Goal: Task Accomplishment & Management: Manage account settings

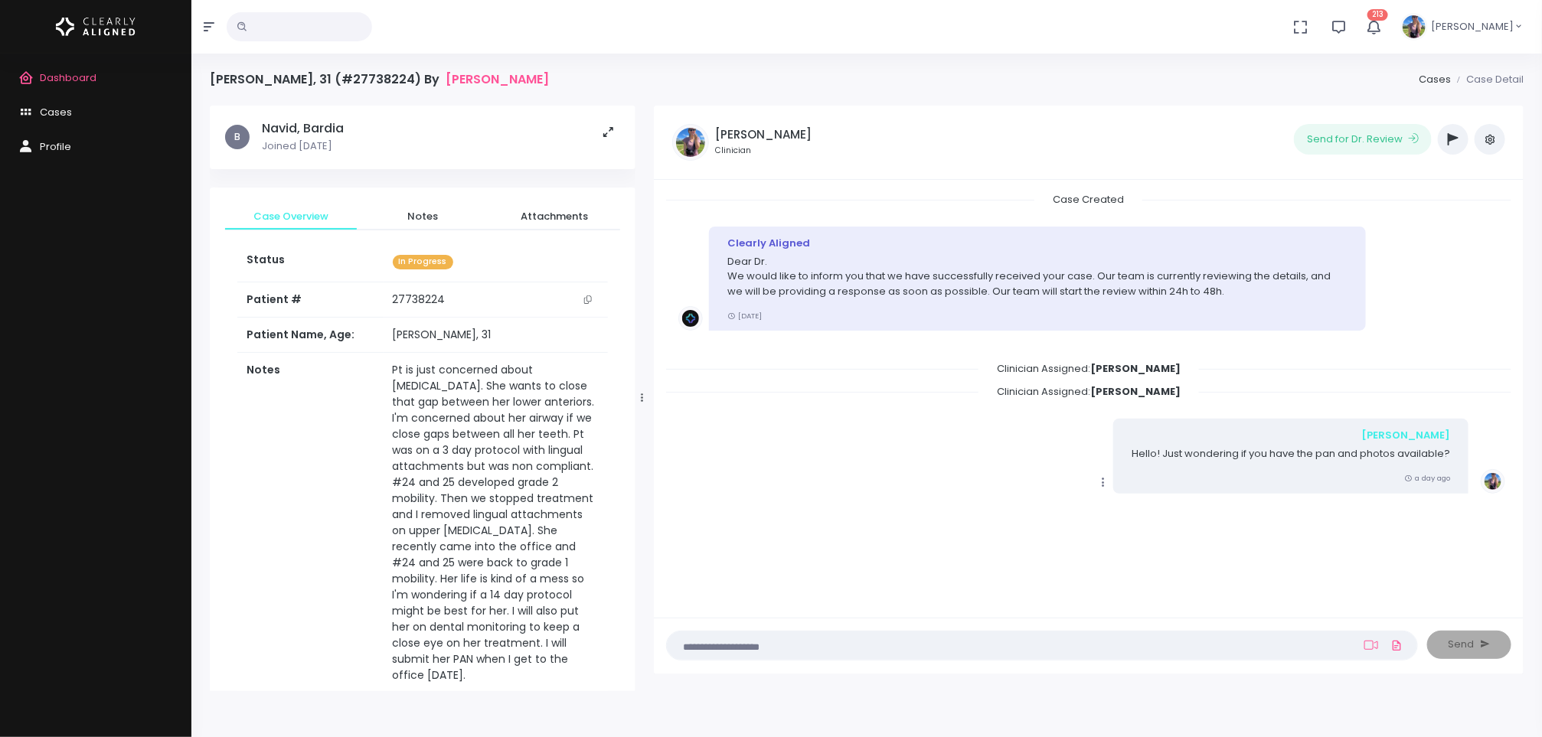
click at [67, 73] on span "Dashboard" at bounding box center [68, 77] width 57 height 15
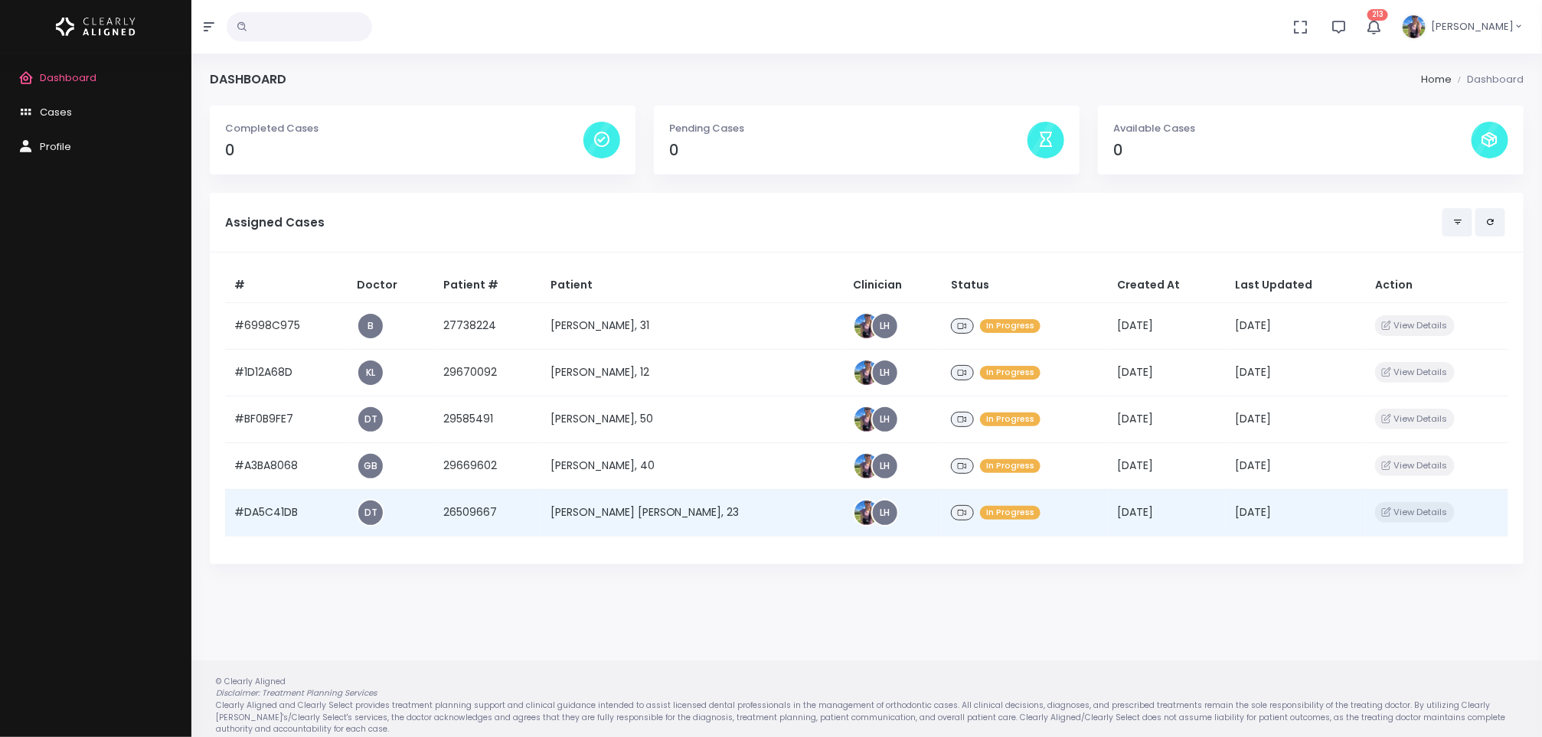
click at [671, 511] on td "[PERSON_NAME] [PERSON_NAME], 23" at bounding box center [692, 512] width 302 height 47
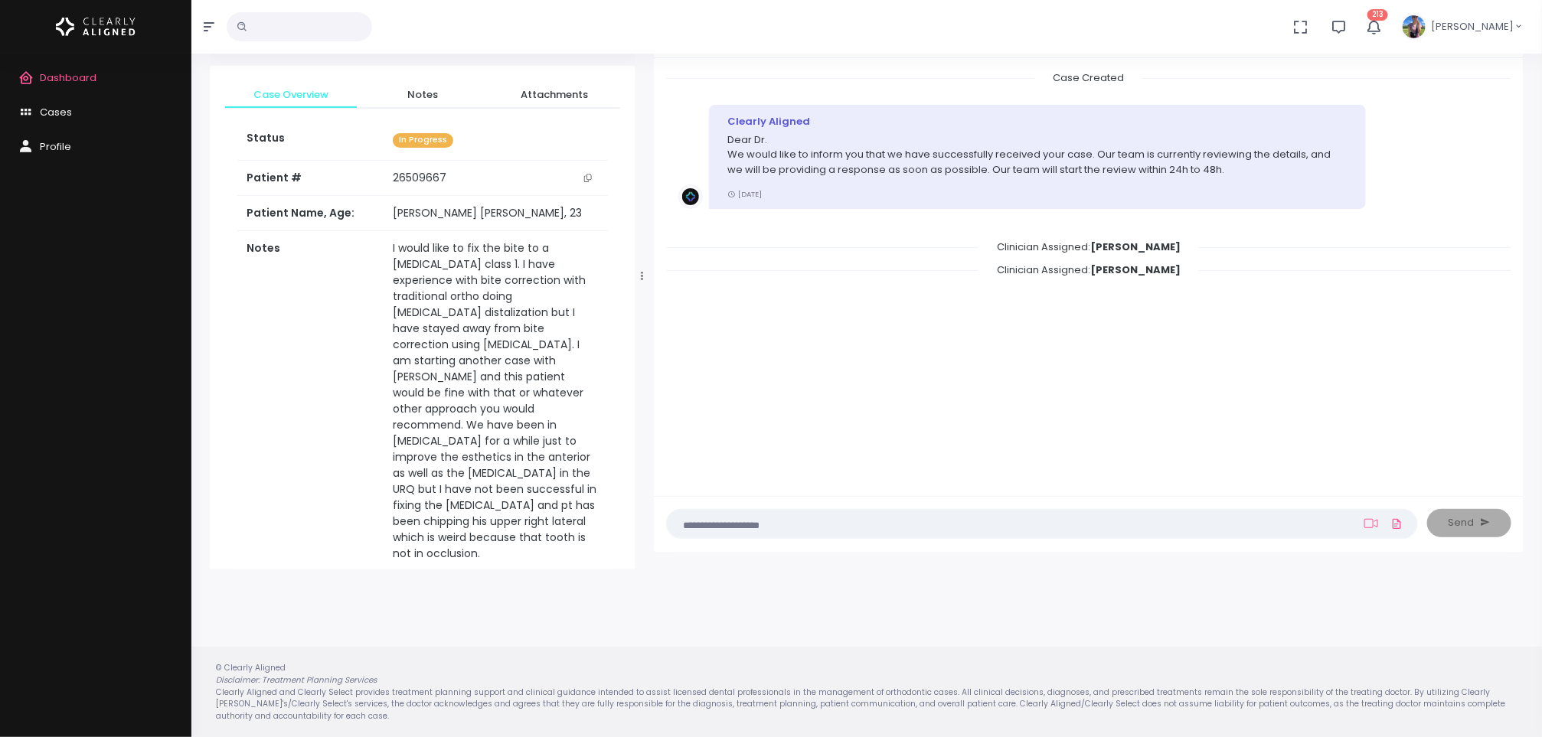
scroll to position [747, 0]
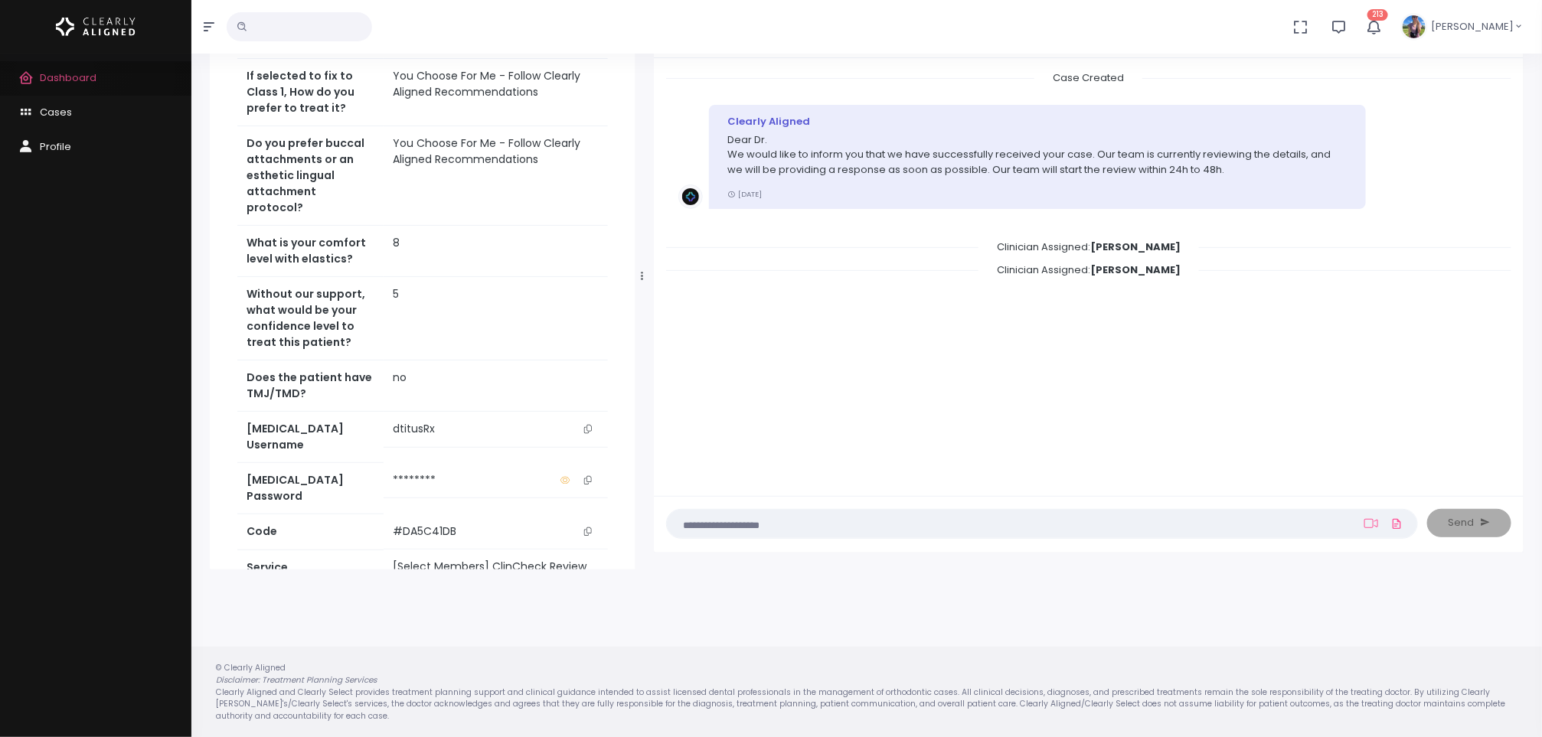
click at [55, 73] on span "Dashboard" at bounding box center [68, 77] width 57 height 15
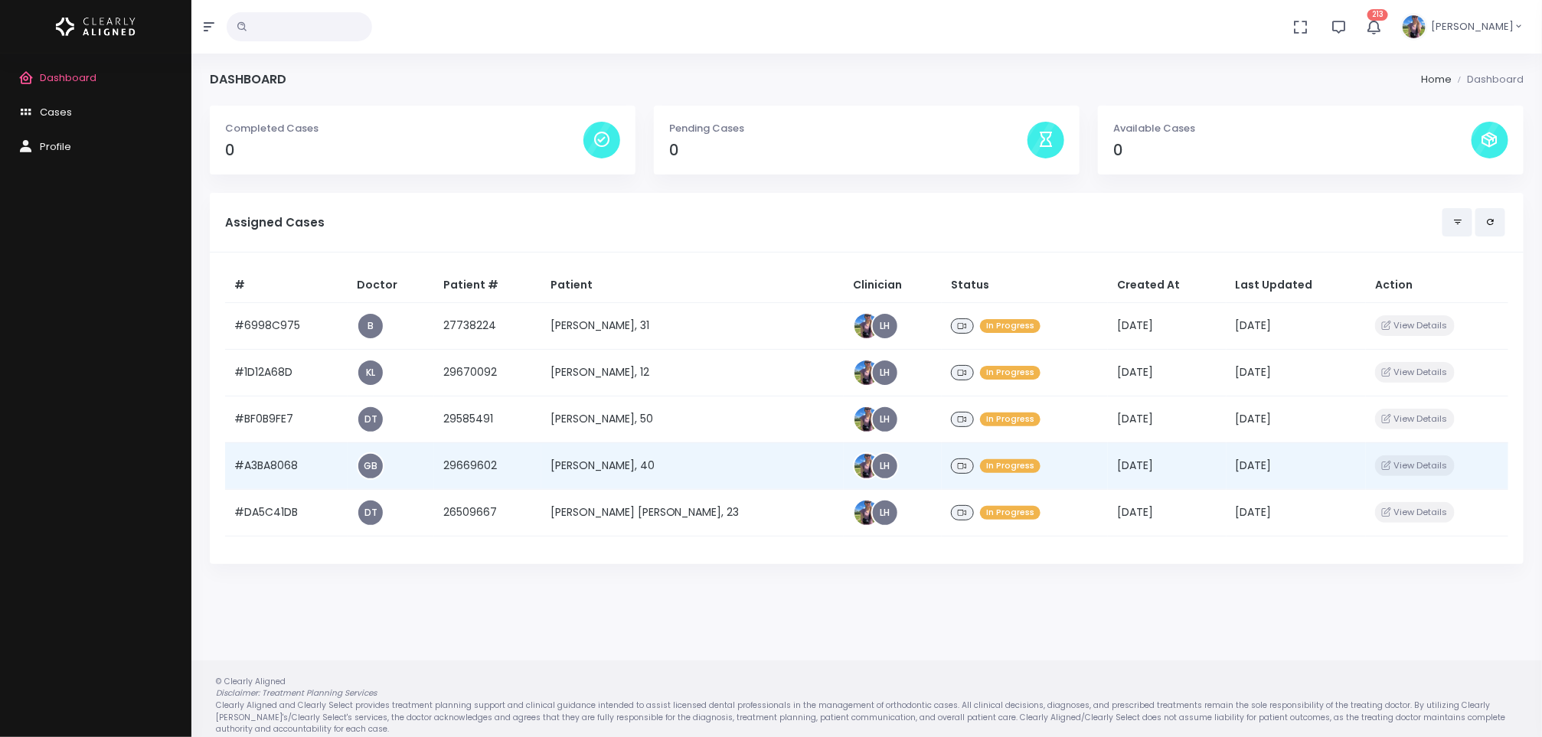
click at [635, 475] on td "[PERSON_NAME], 40" at bounding box center [692, 465] width 302 height 47
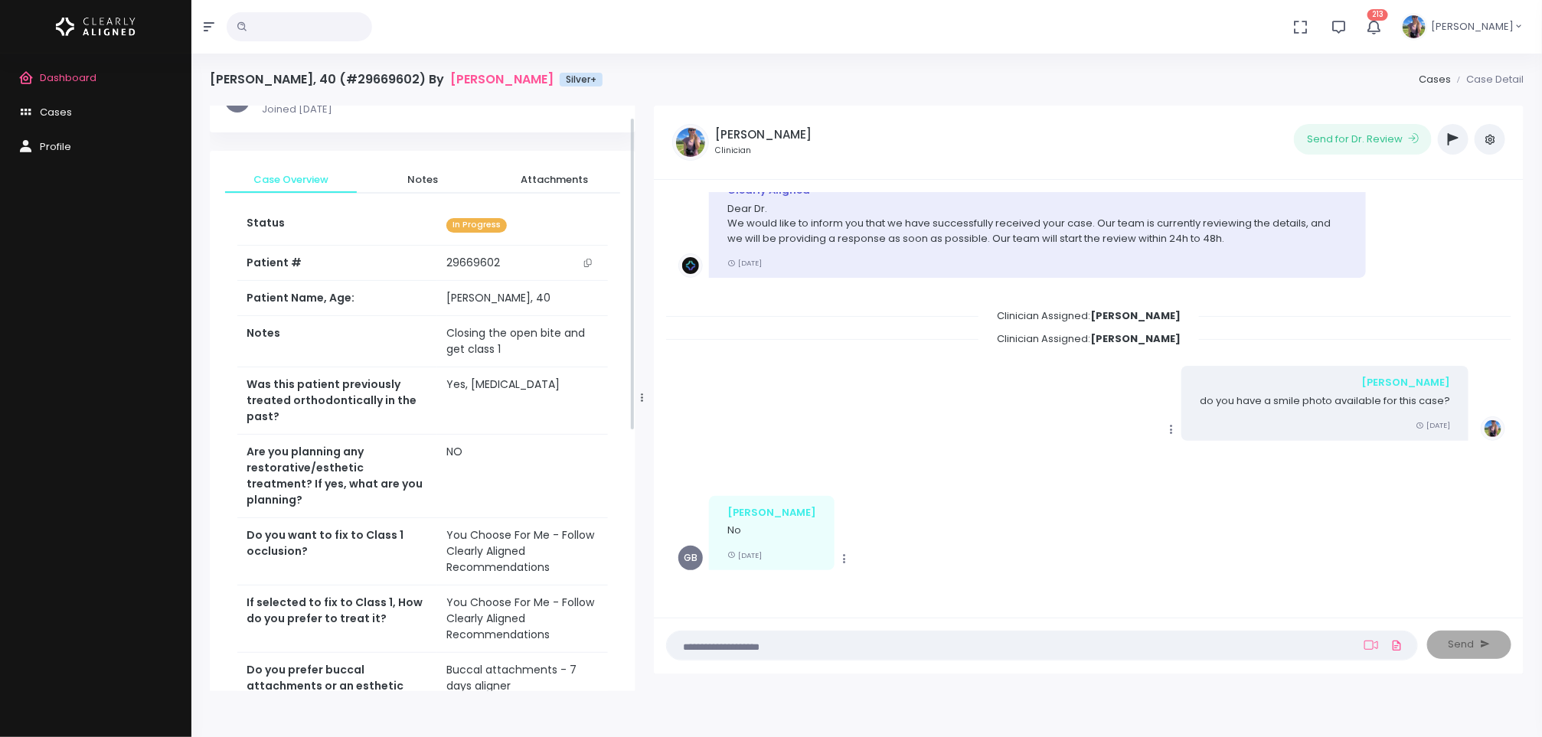
scroll to position [19, 0]
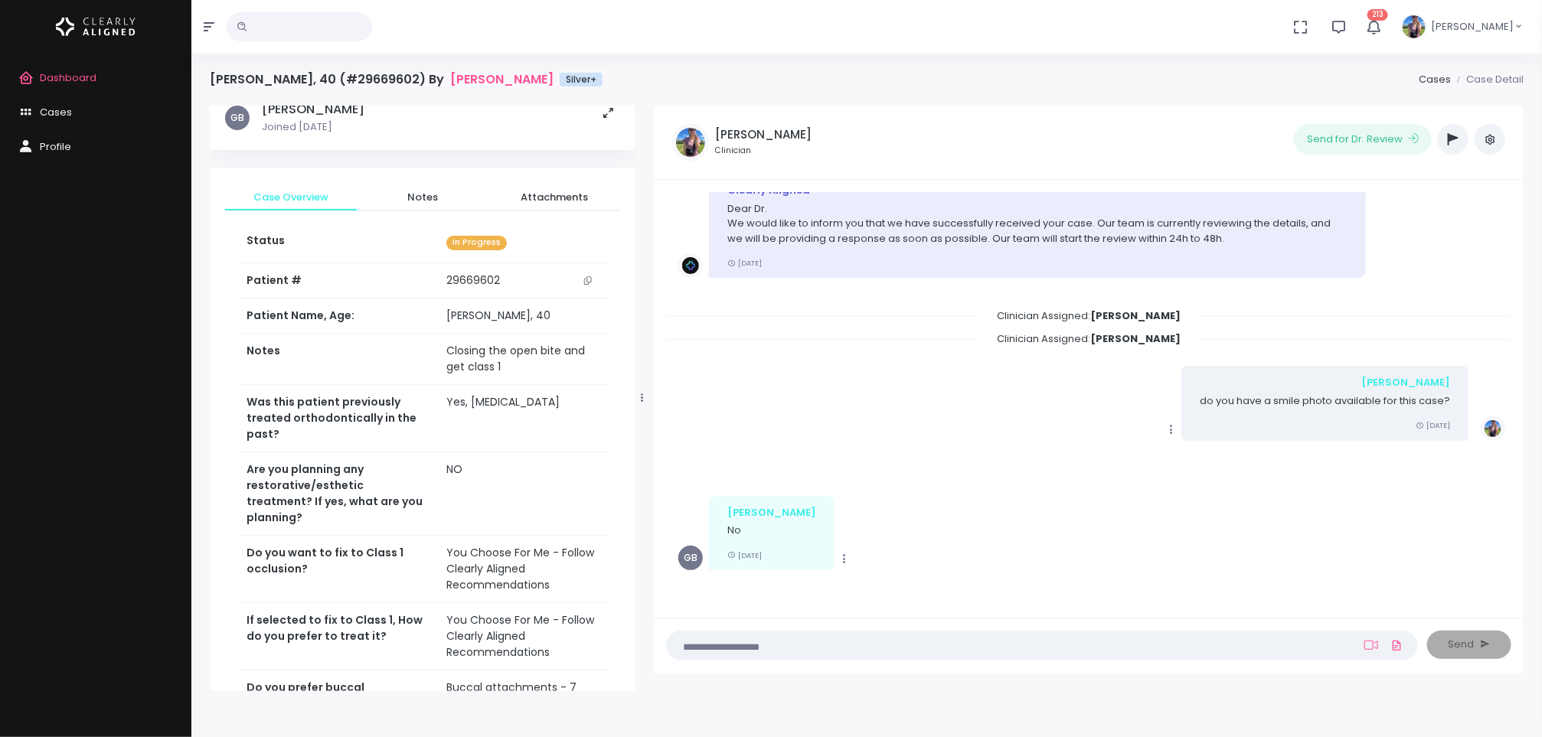
click at [1461, 134] on button "button" at bounding box center [1453, 139] width 31 height 31
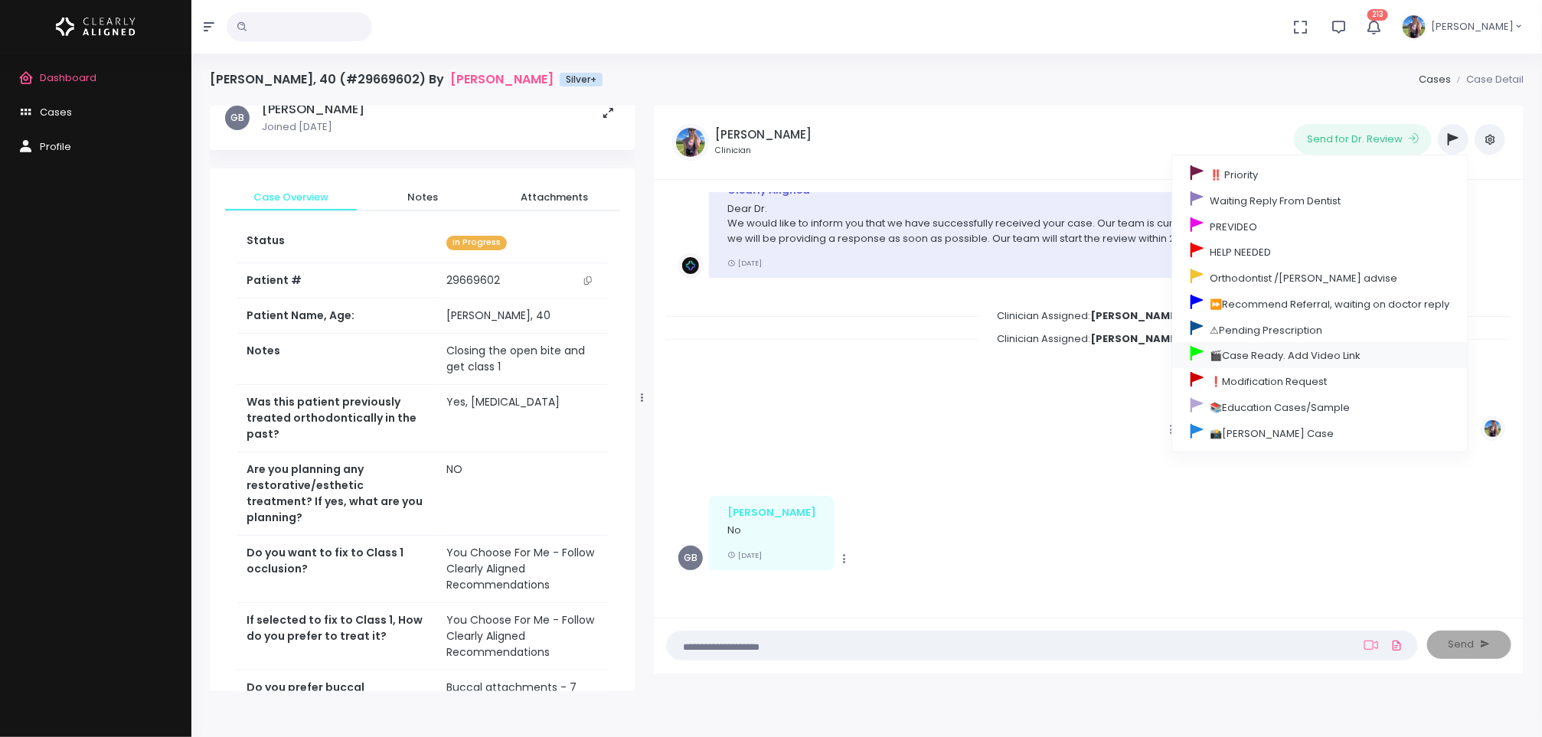
click at [1347, 366] on link "🎬Case Ready. Add Video Link" at bounding box center [1319, 355] width 295 height 26
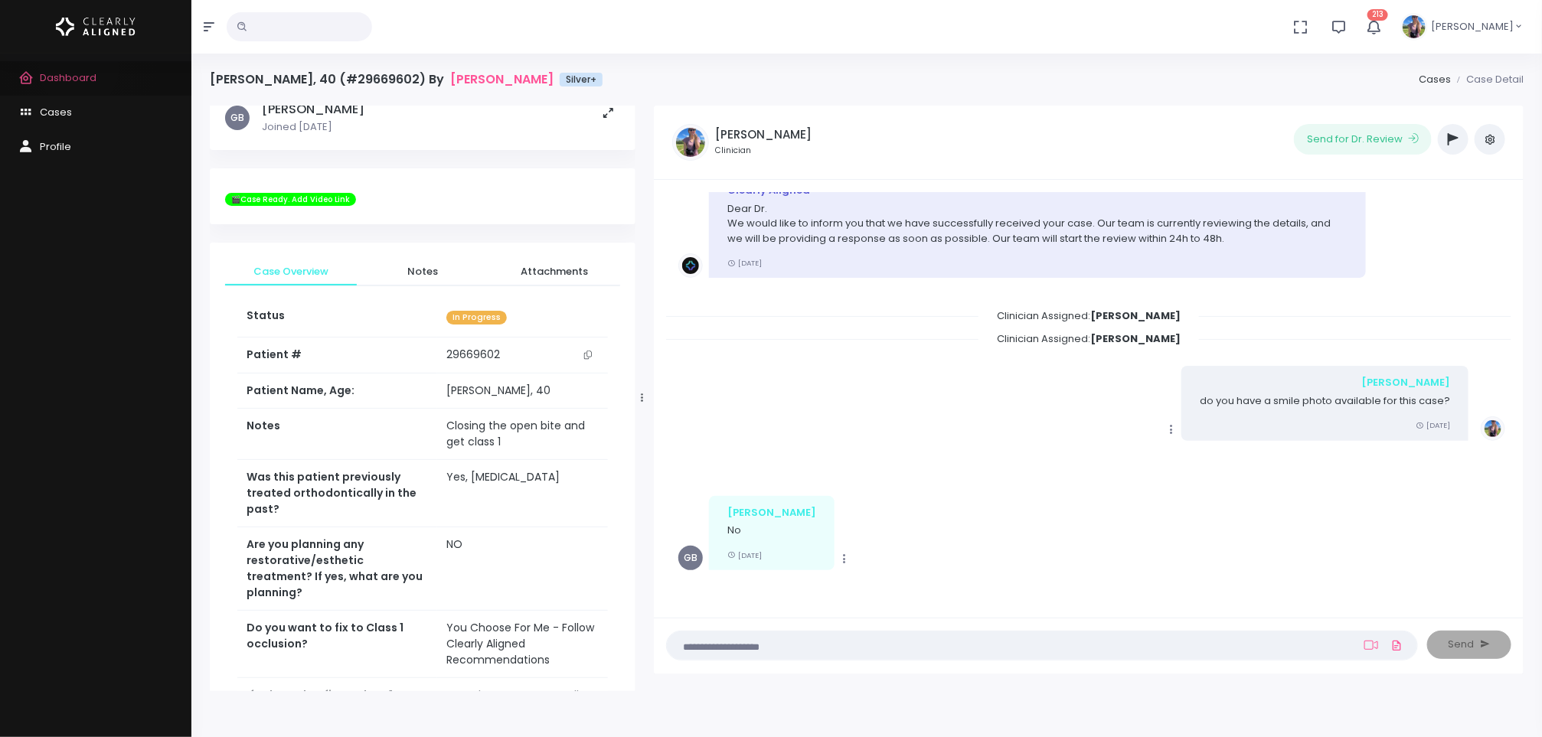
click at [79, 69] on link "Dashboard" at bounding box center [95, 78] width 191 height 34
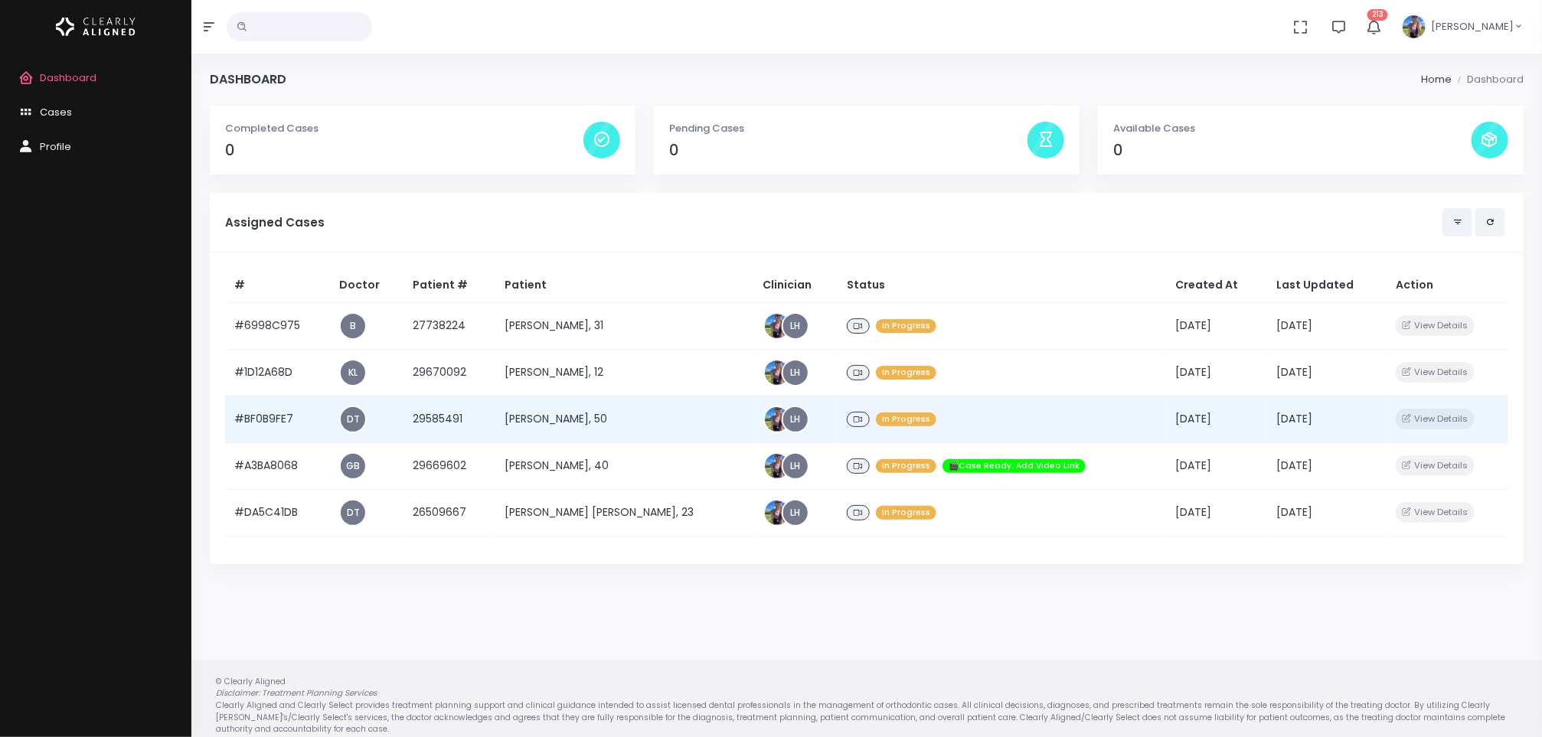
click at [570, 420] on td "[PERSON_NAME], 50" at bounding box center [624, 419] width 259 height 47
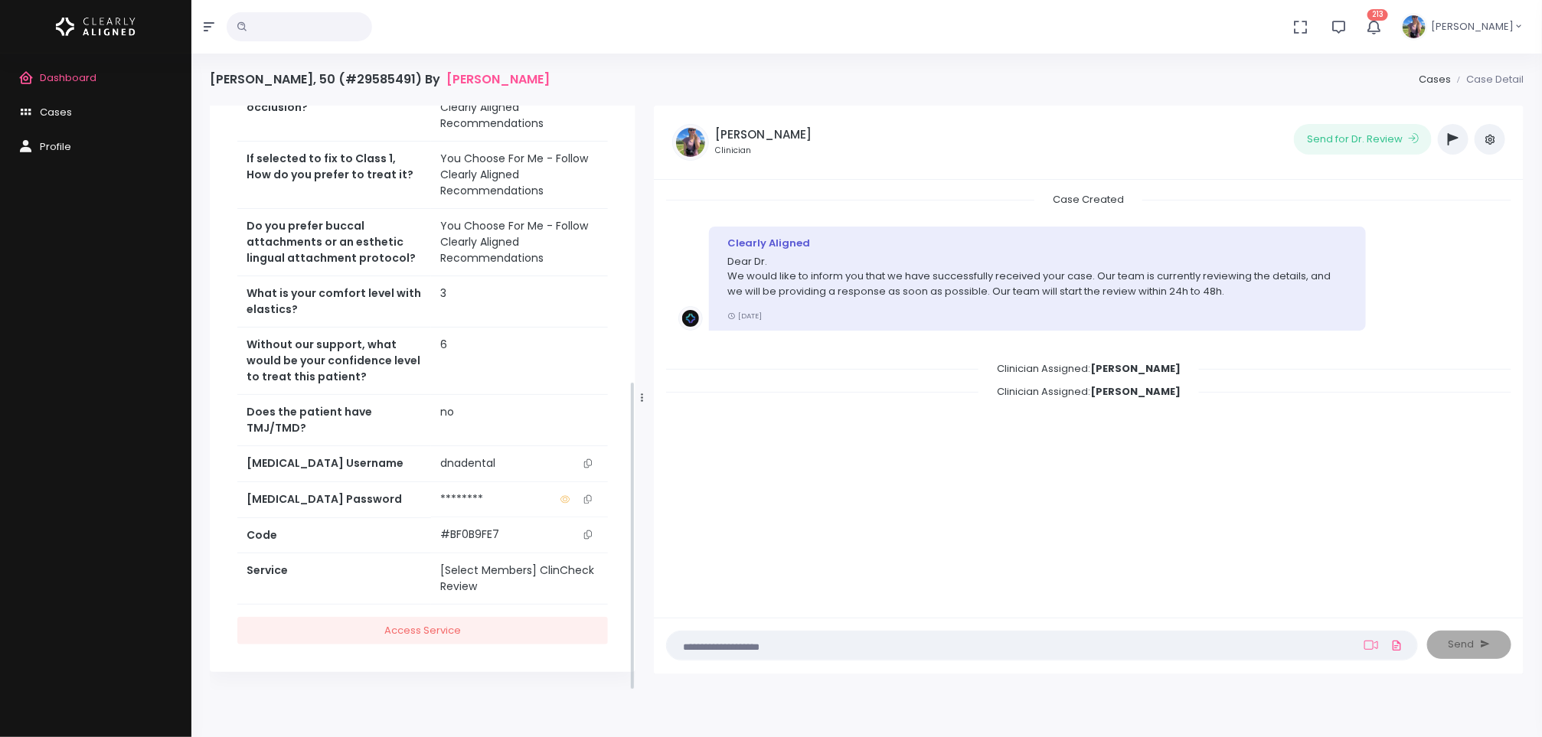
scroll to position [521, 0]
click at [70, 83] on span "Dashboard" at bounding box center [68, 77] width 57 height 15
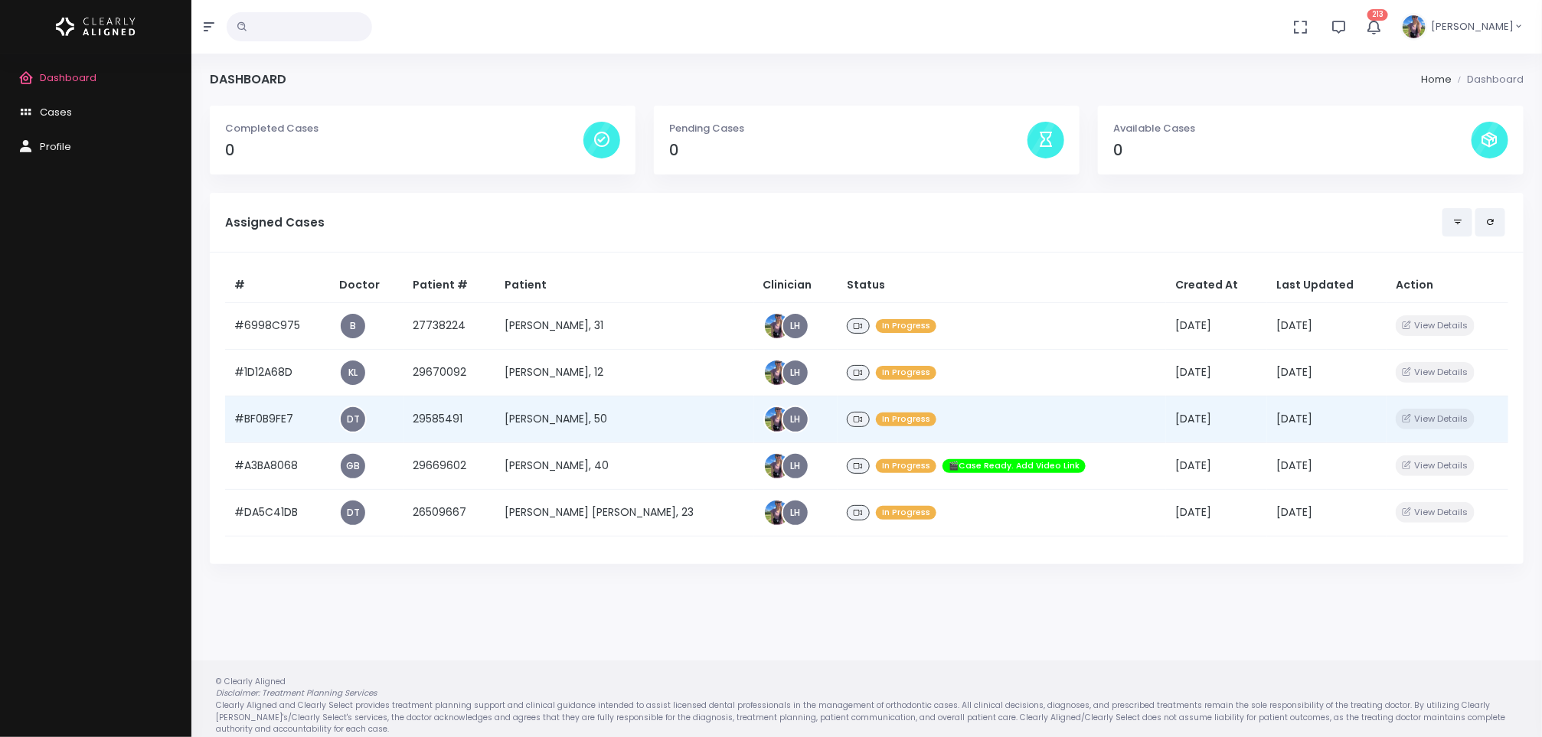
click at [582, 426] on td "[PERSON_NAME], 50" at bounding box center [624, 419] width 259 height 47
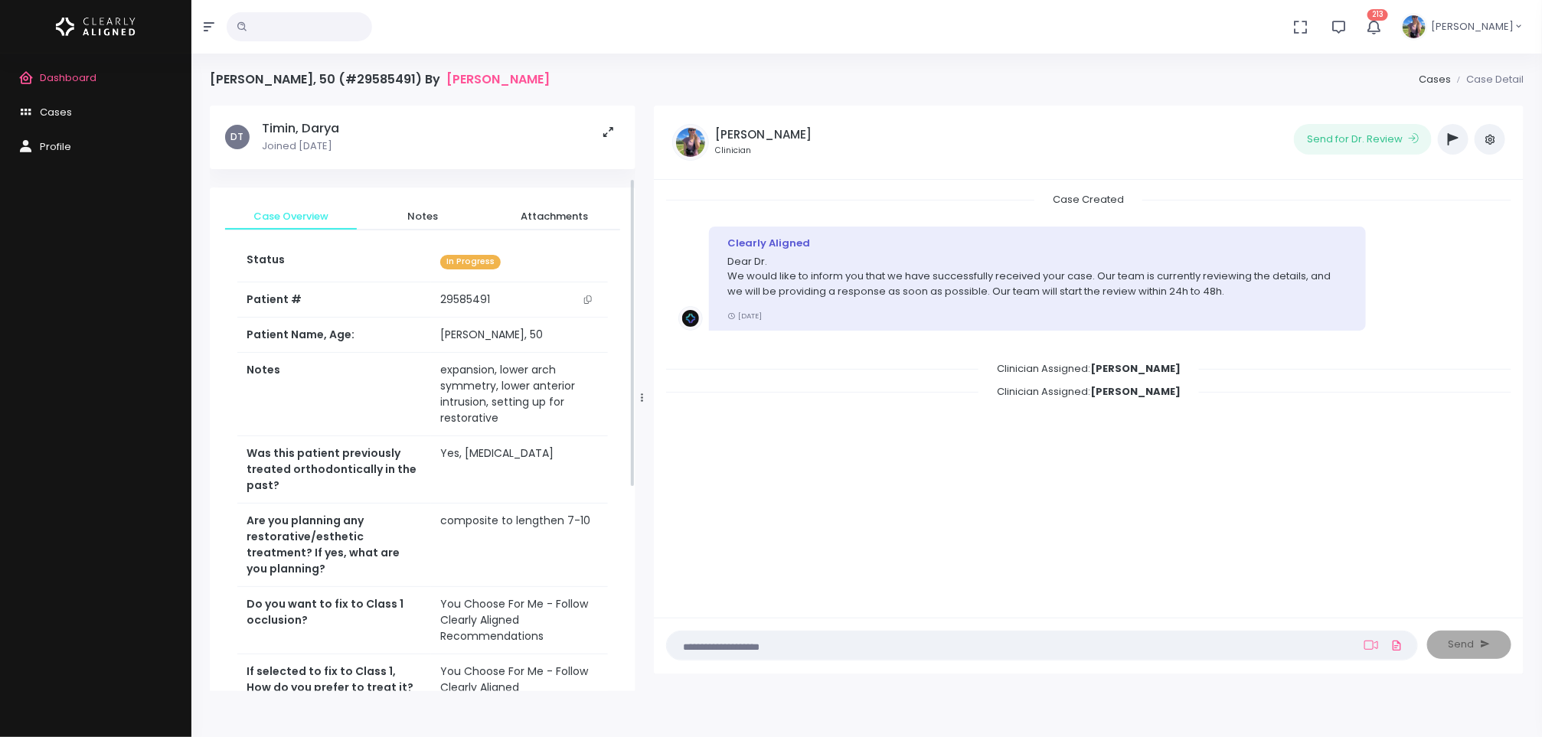
scroll to position [521, 0]
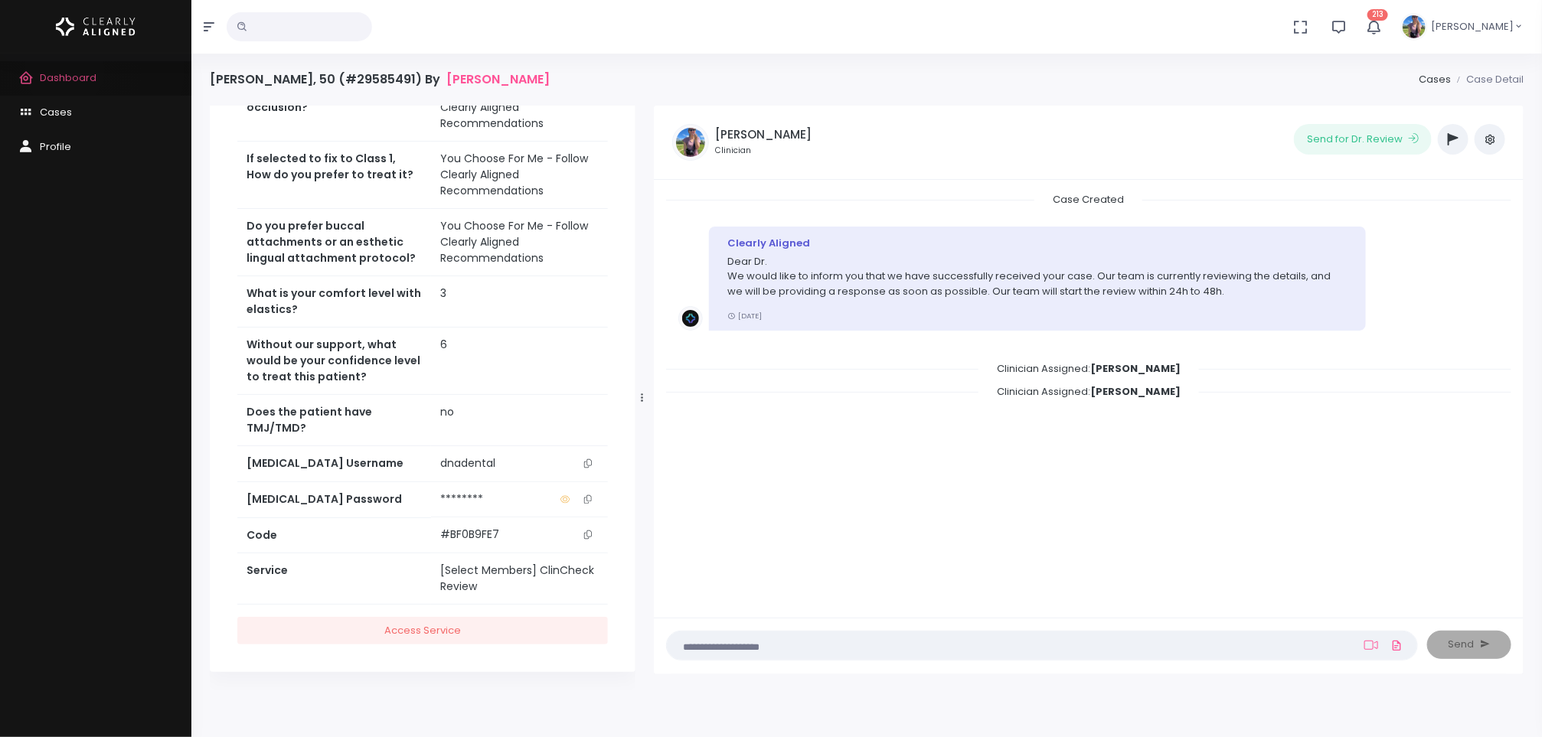
click at [64, 70] on span "Dashboard" at bounding box center [68, 77] width 57 height 15
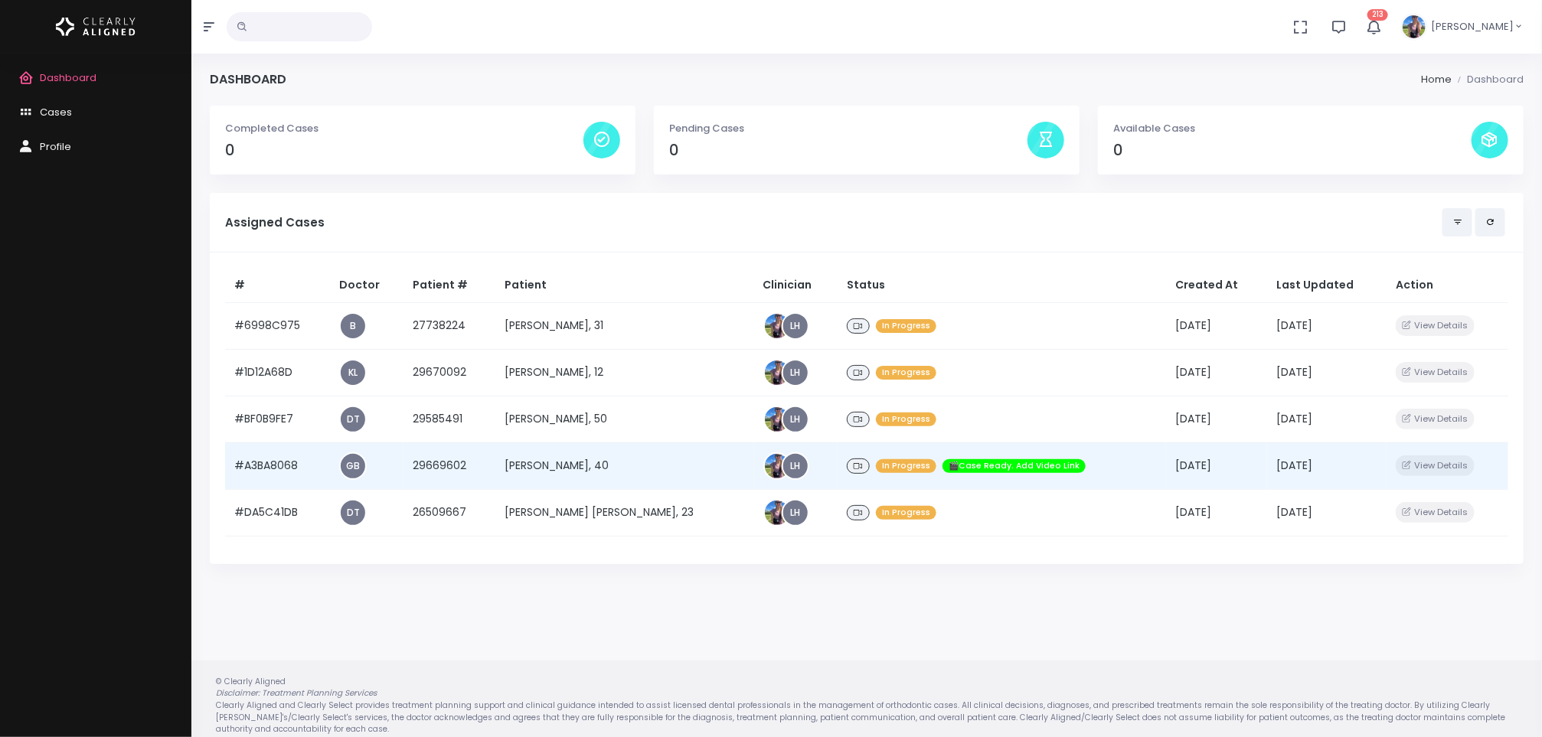
click at [584, 464] on td "[PERSON_NAME], 40" at bounding box center [624, 465] width 259 height 47
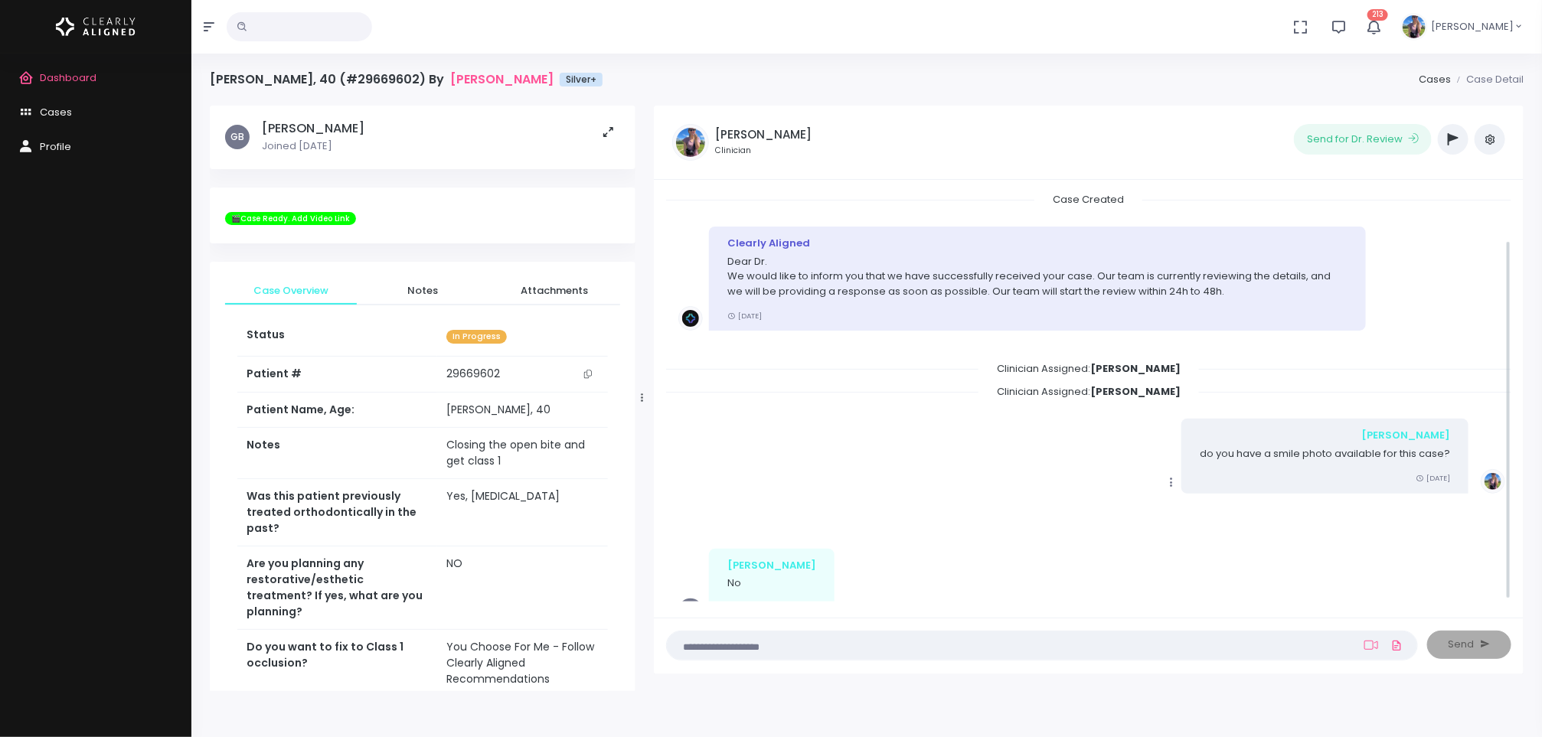
scroll to position [55, 0]
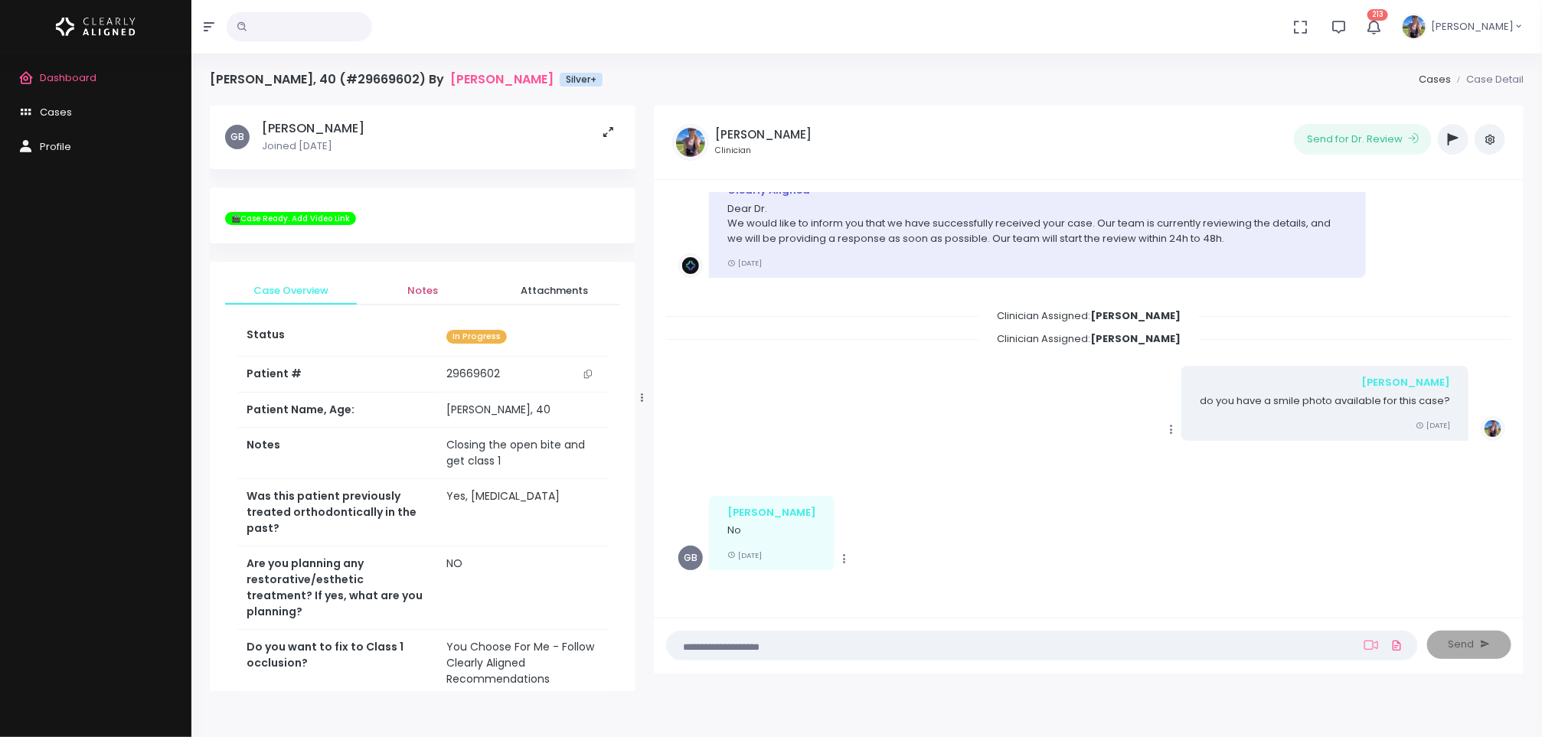
click at [429, 290] on span "Notes" at bounding box center [422, 290] width 107 height 15
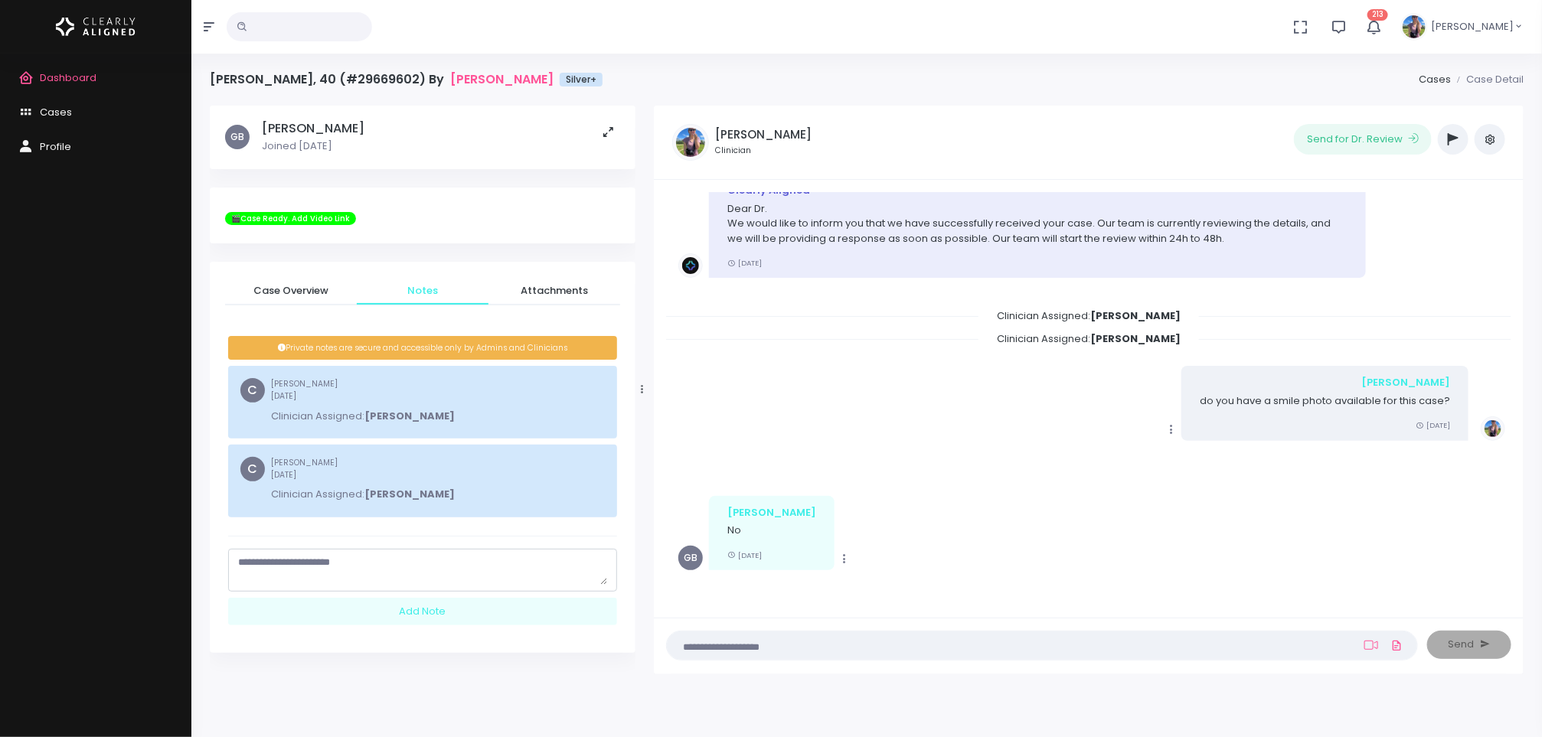
click at [439, 563] on textarea "scrollable content" at bounding box center [422, 570] width 369 height 30
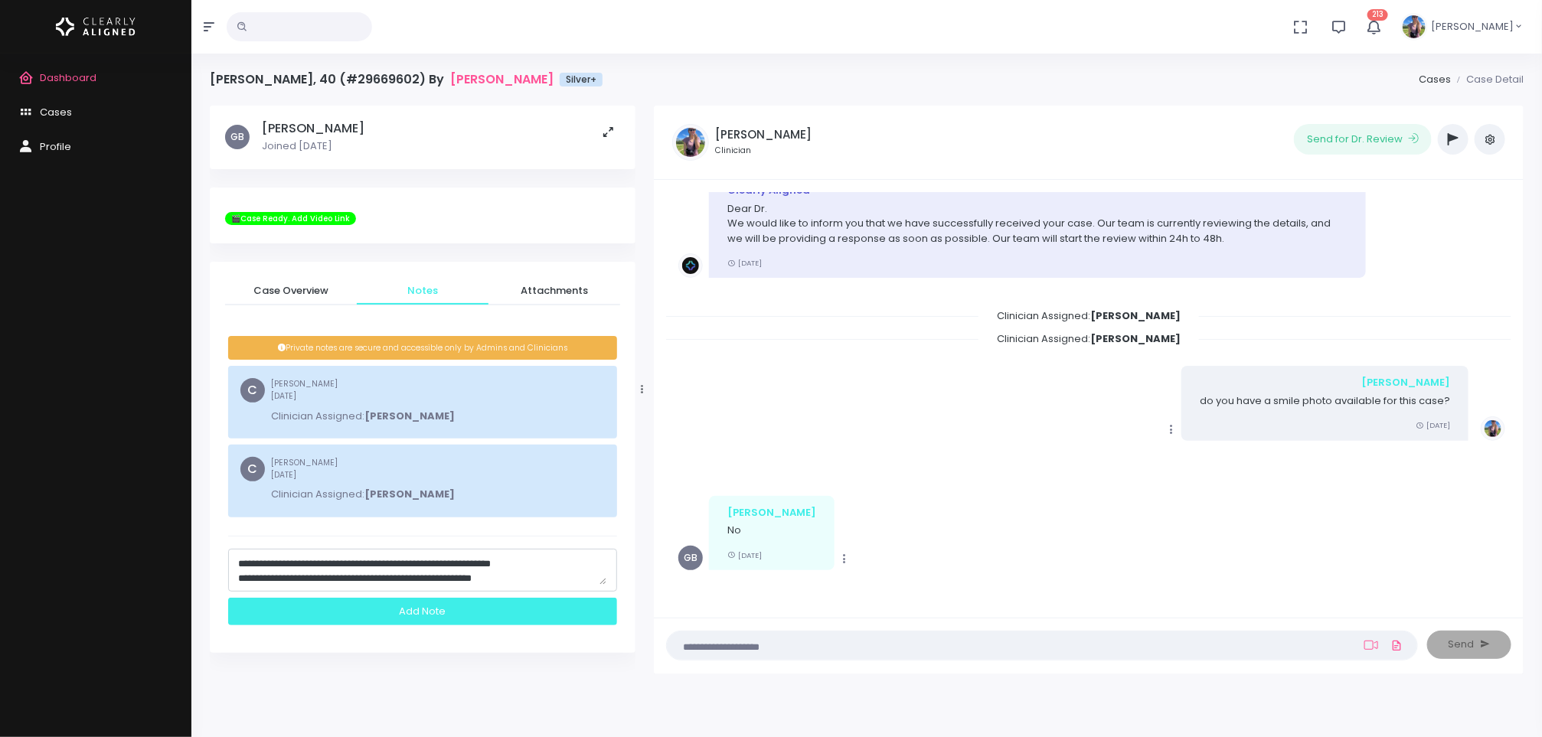
type textarea "**********"
click at [464, 616] on div "Add Note" at bounding box center [422, 612] width 389 height 28
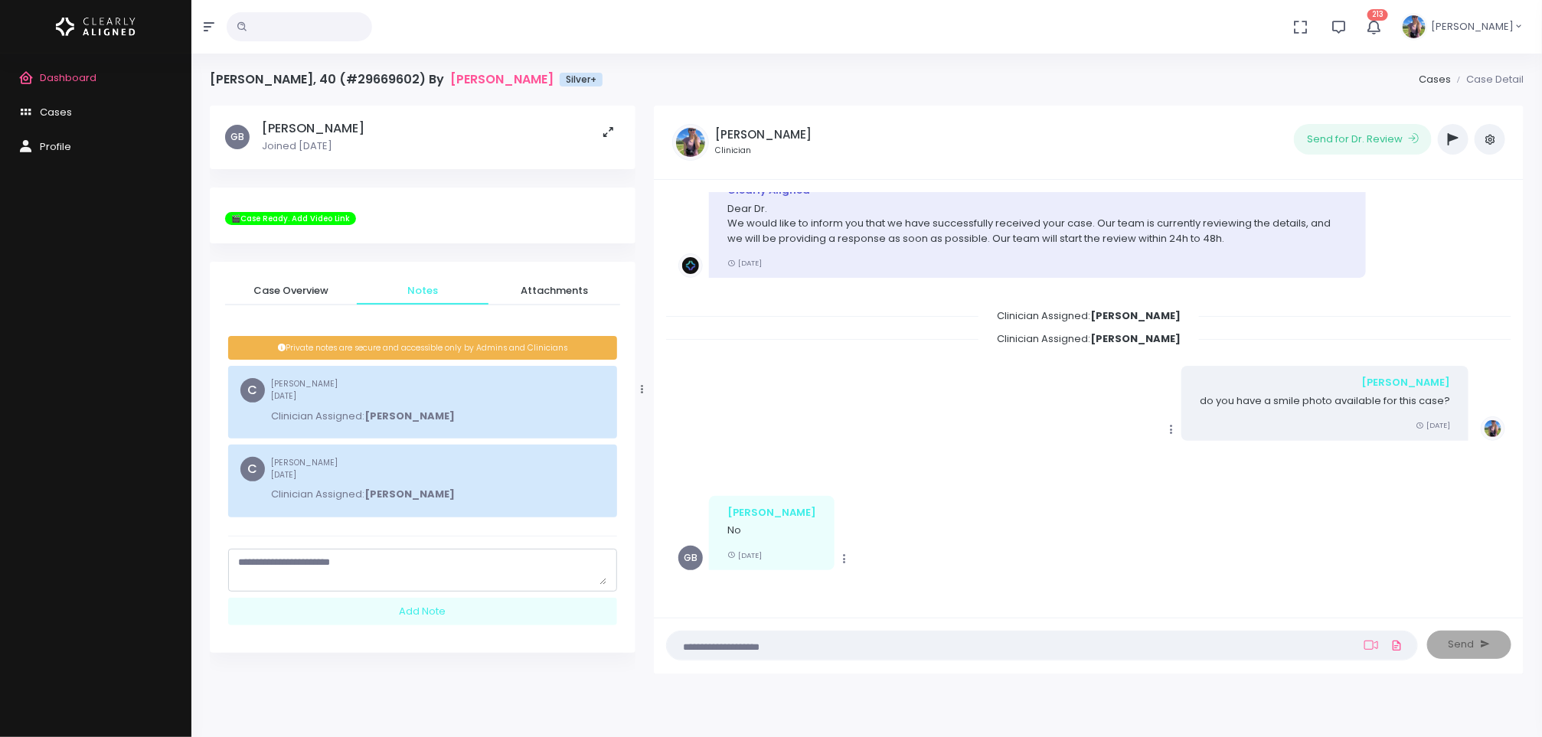
scroll to position [0, 0]
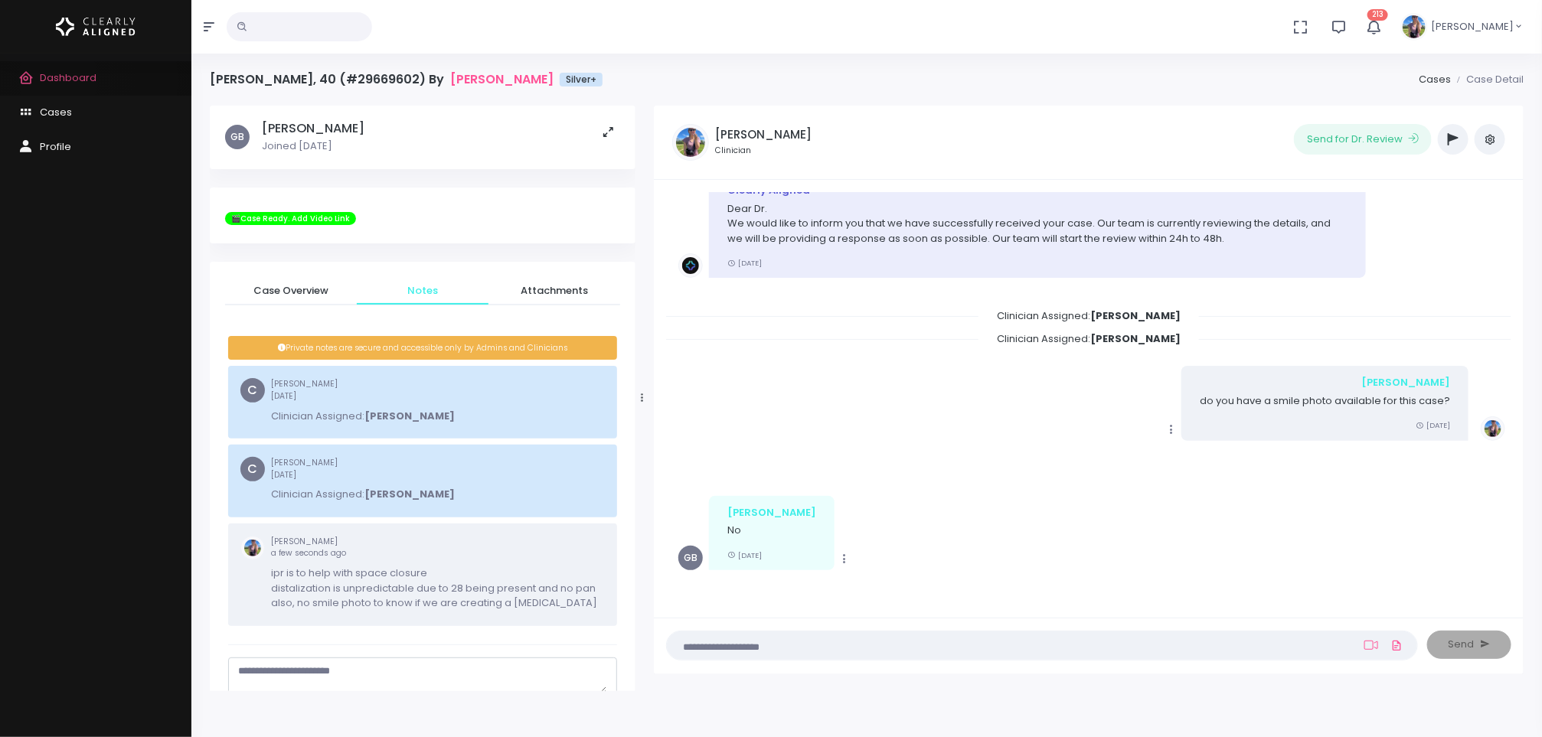
click at [58, 79] on span "Dashboard" at bounding box center [68, 77] width 57 height 15
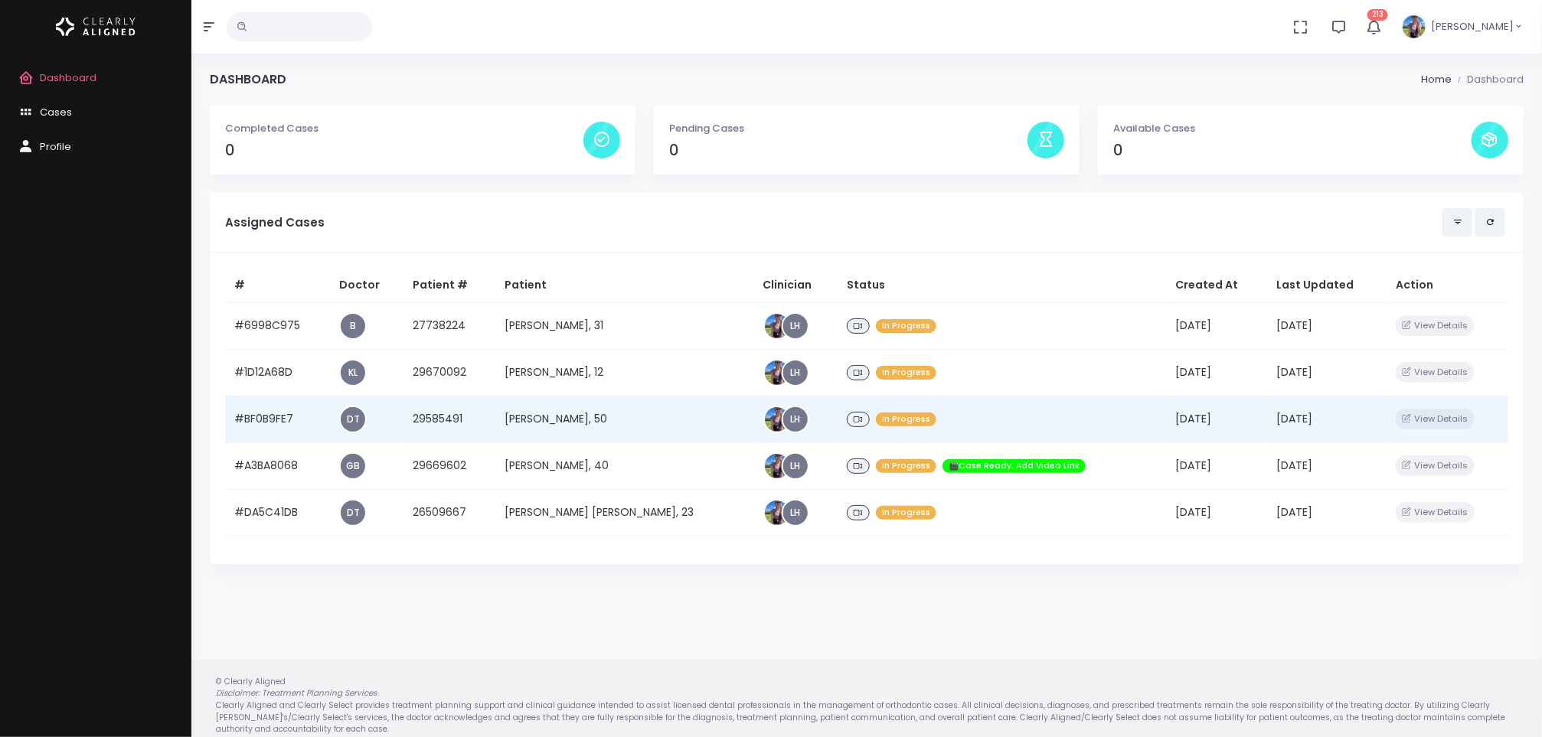
click at [575, 427] on td "[PERSON_NAME], 50" at bounding box center [624, 419] width 259 height 47
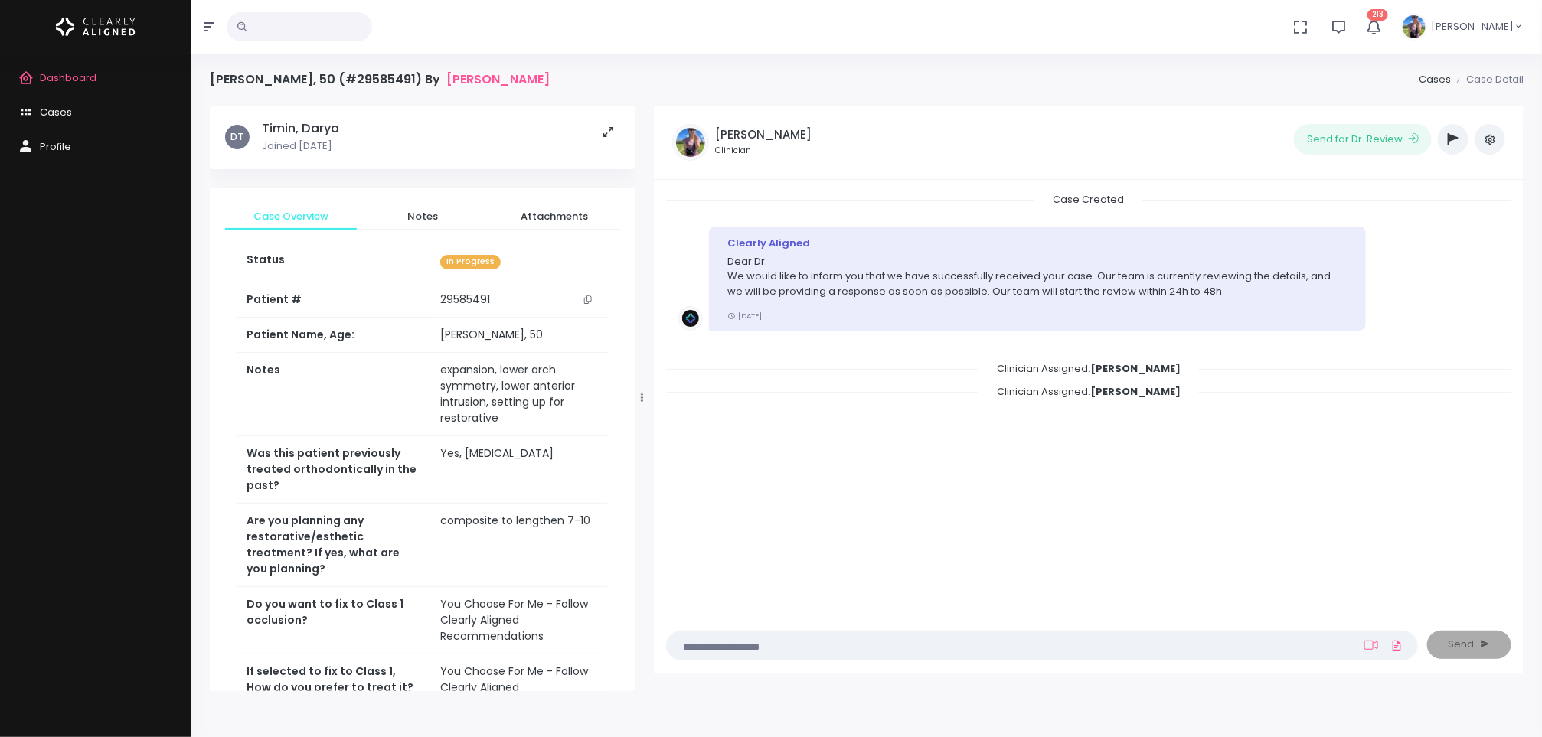
click at [85, 76] on span "Dashboard" at bounding box center [68, 77] width 57 height 15
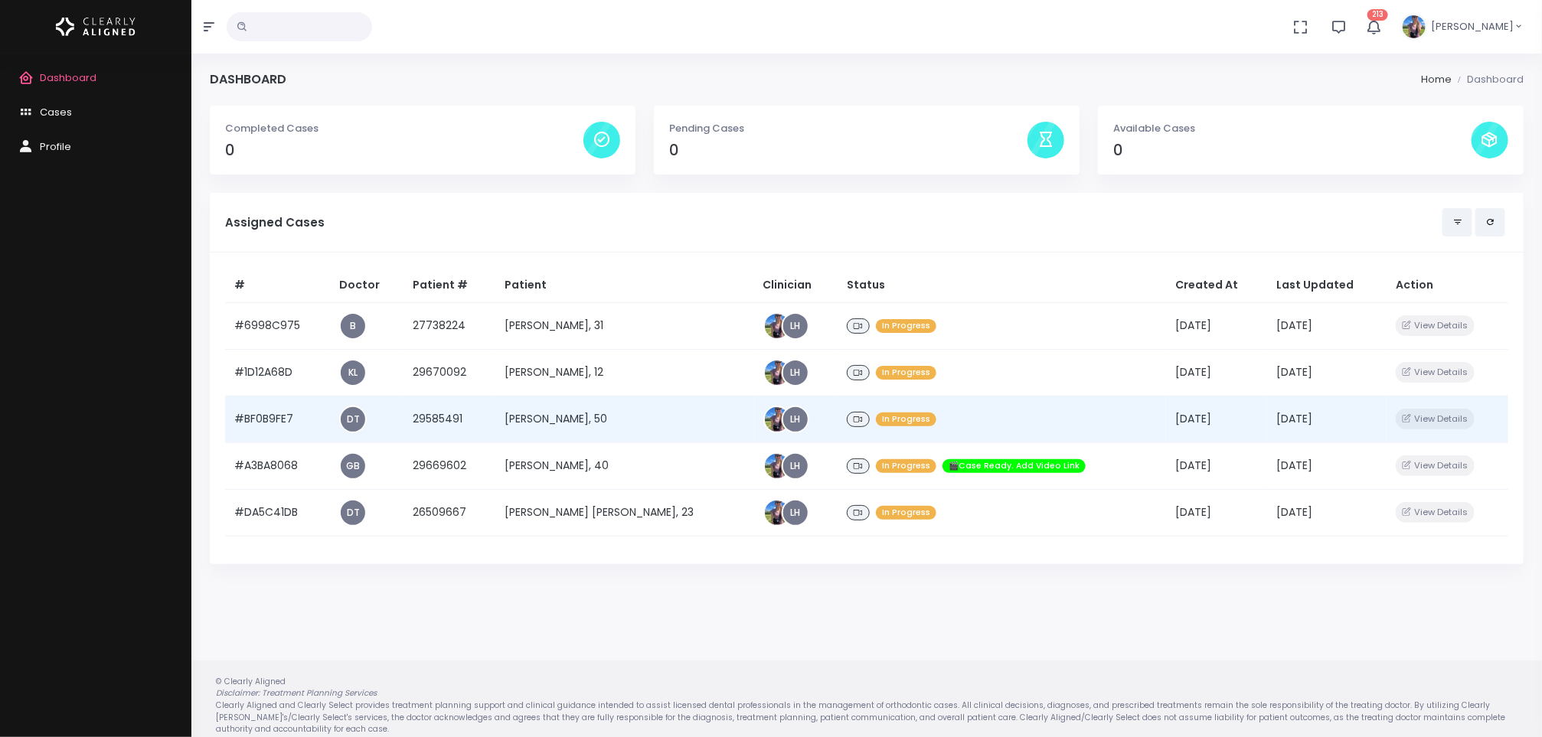
click at [592, 419] on td "[PERSON_NAME], 50" at bounding box center [624, 419] width 259 height 47
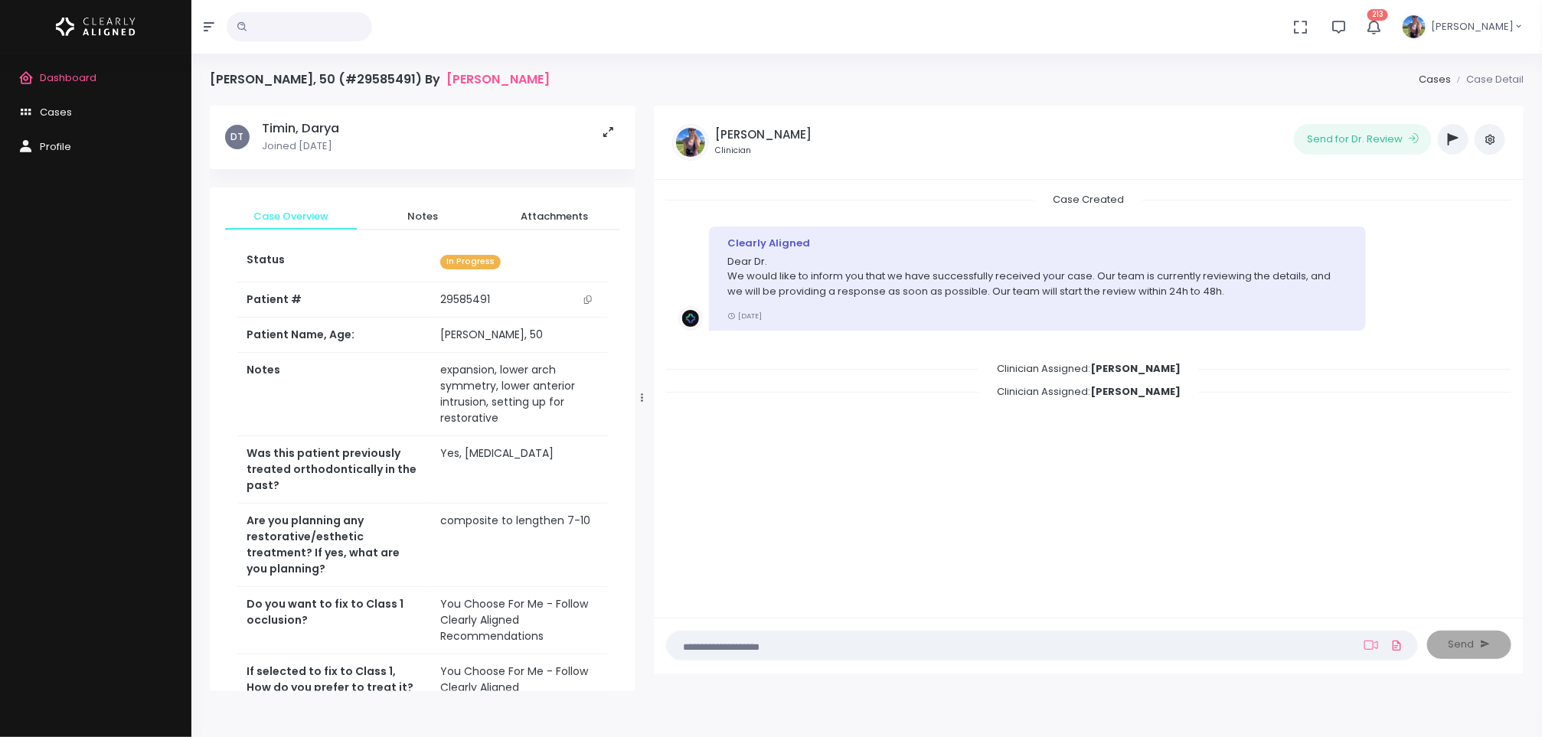
click at [1440, 143] on button "button" at bounding box center [1453, 139] width 31 height 31
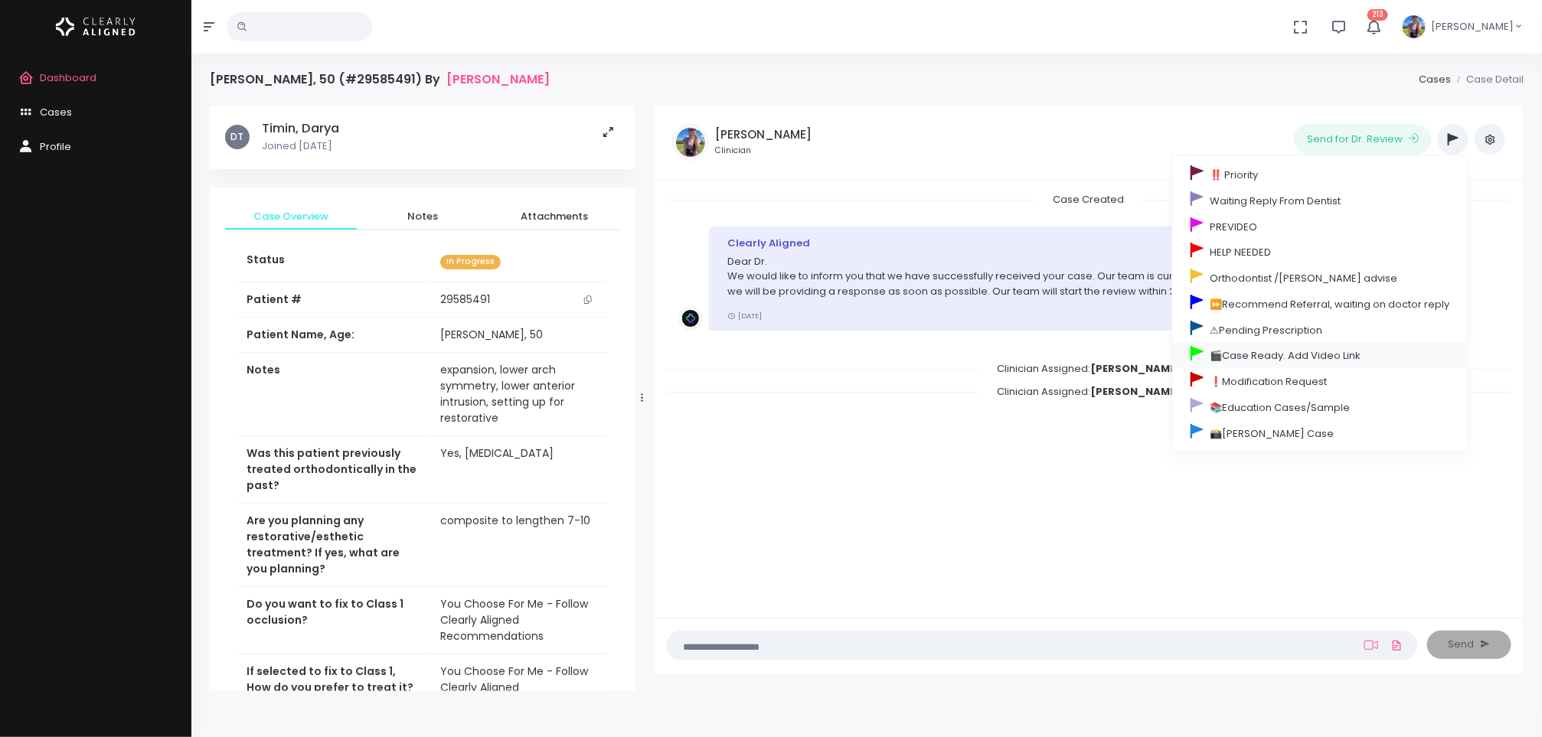
click at [1298, 354] on link "🎬Case Ready. Add Video Link" at bounding box center [1319, 355] width 295 height 26
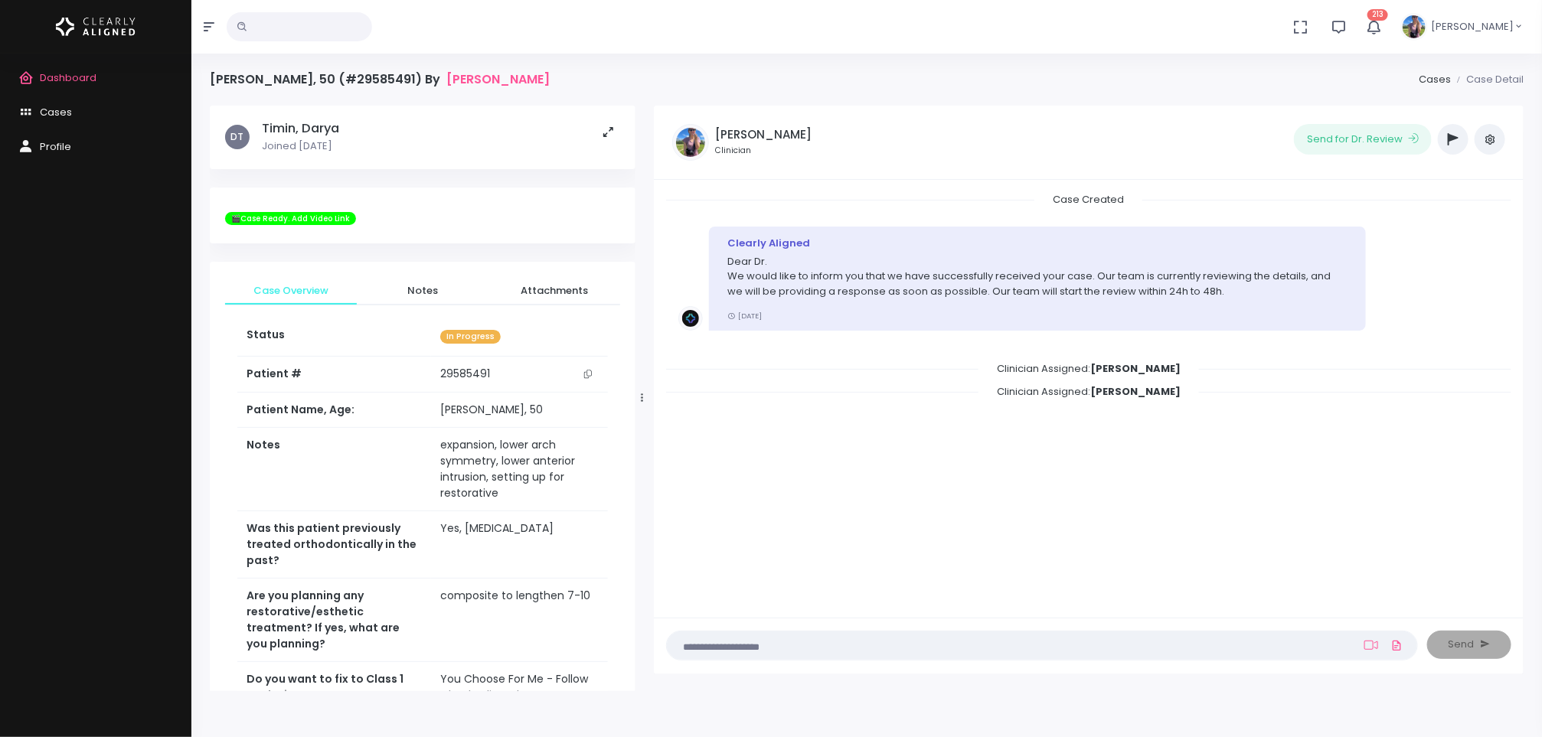
click at [60, 81] on span "Dashboard" at bounding box center [68, 77] width 57 height 15
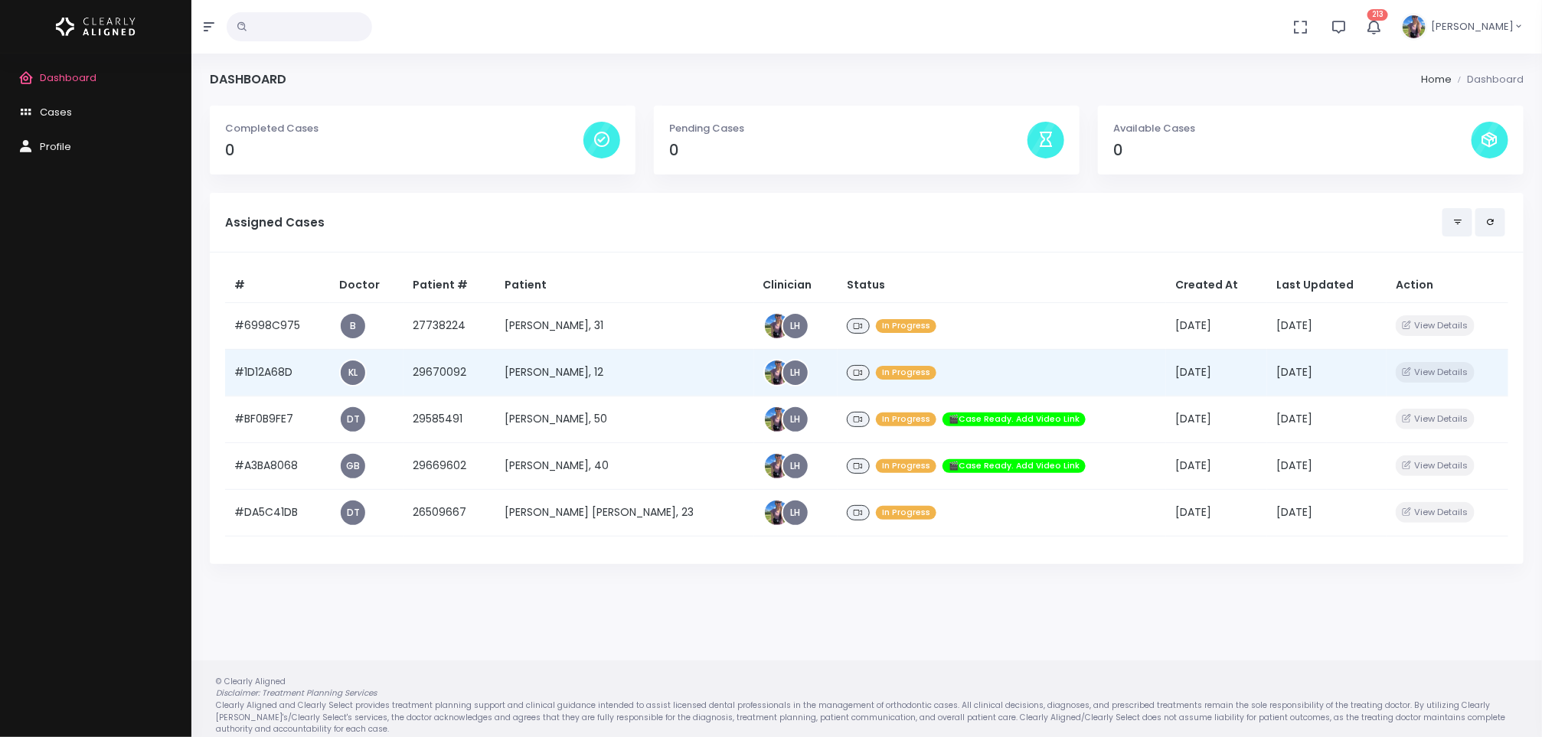
click at [570, 374] on td "[PERSON_NAME], 12" at bounding box center [624, 372] width 259 height 47
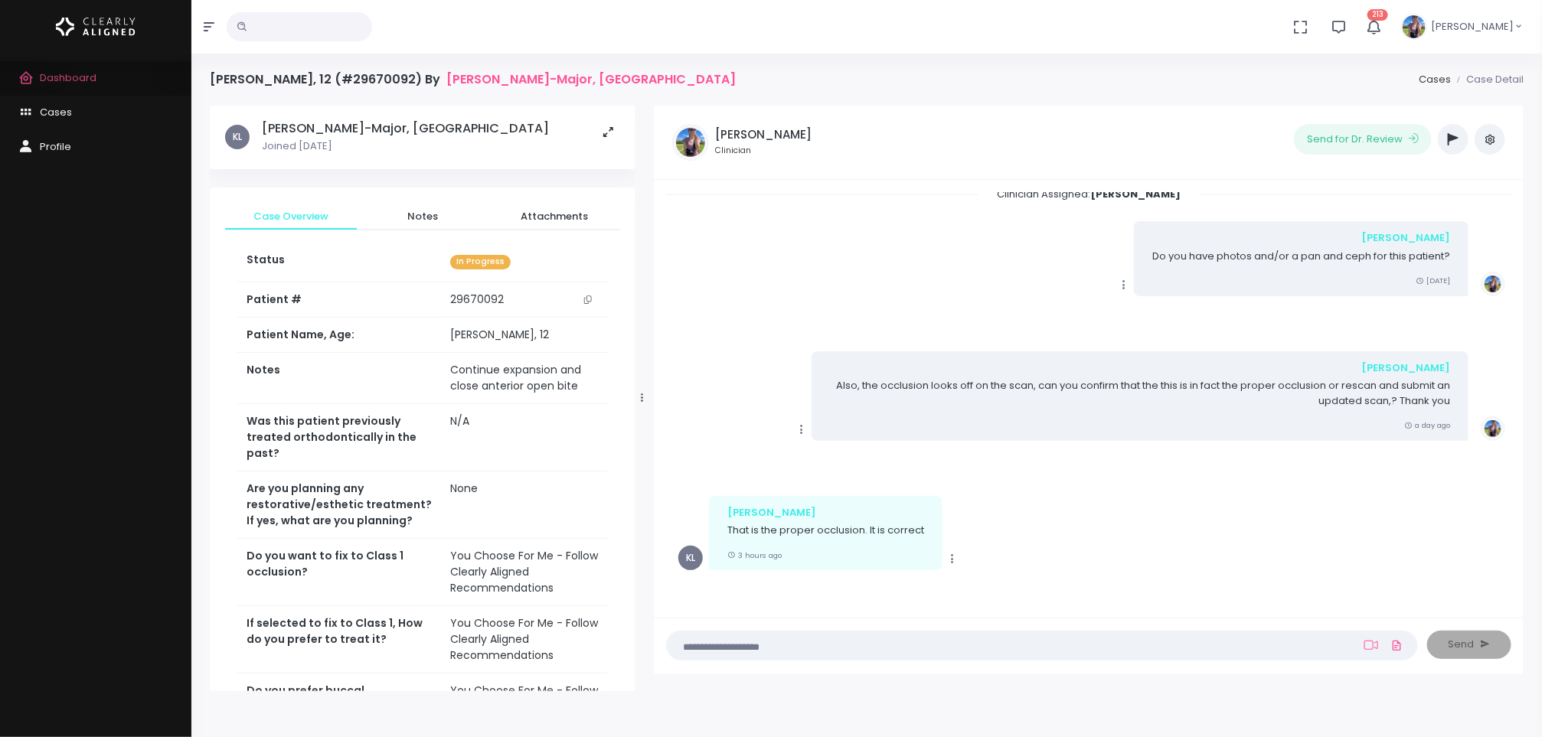
click at [111, 73] on link "Dashboard" at bounding box center [95, 78] width 191 height 34
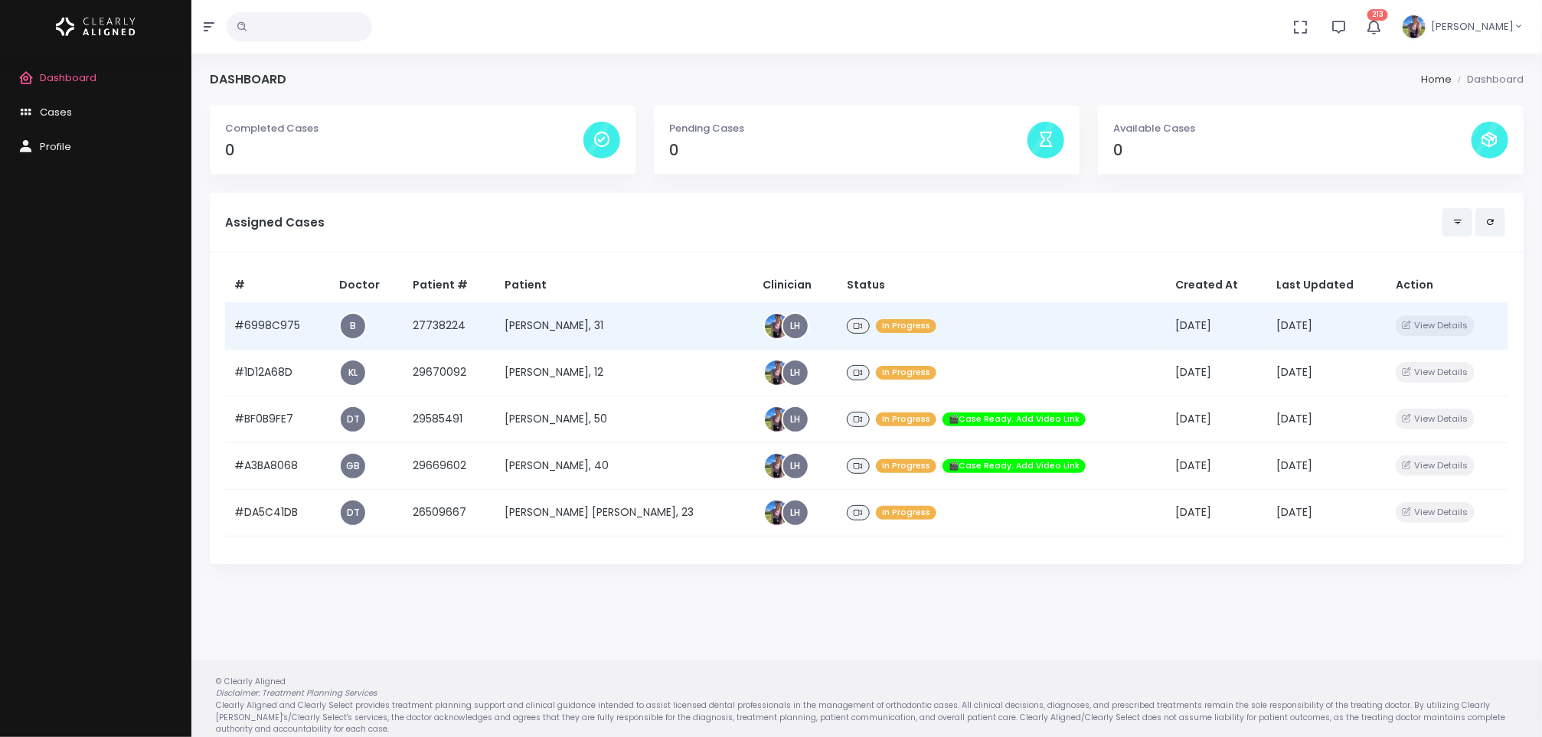
click at [602, 322] on td "[PERSON_NAME], 31" at bounding box center [624, 325] width 259 height 47
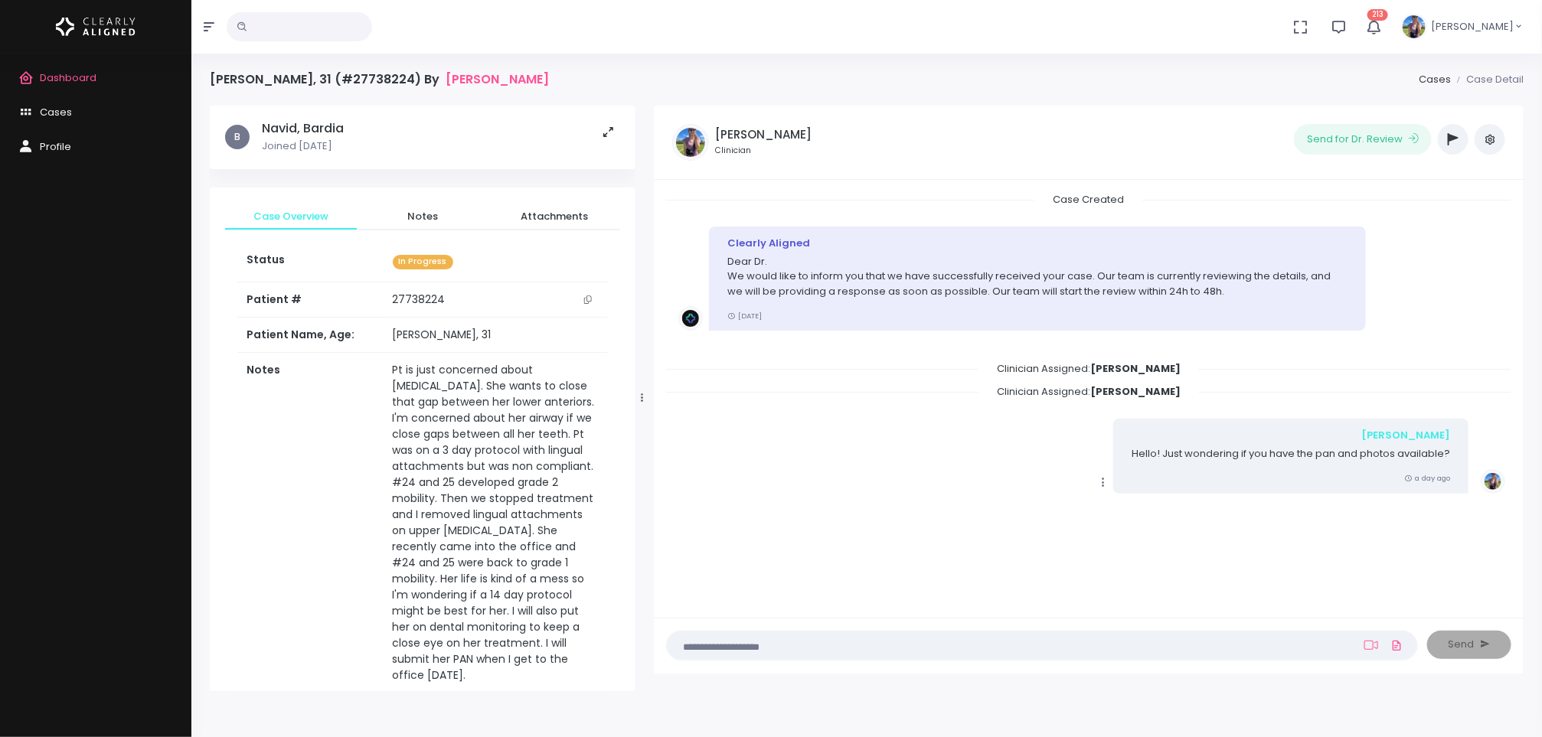
click at [228, 135] on span "B" at bounding box center [237, 137] width 24 height 24
